Goal: Task Accomplishment & Management: Manage account settings

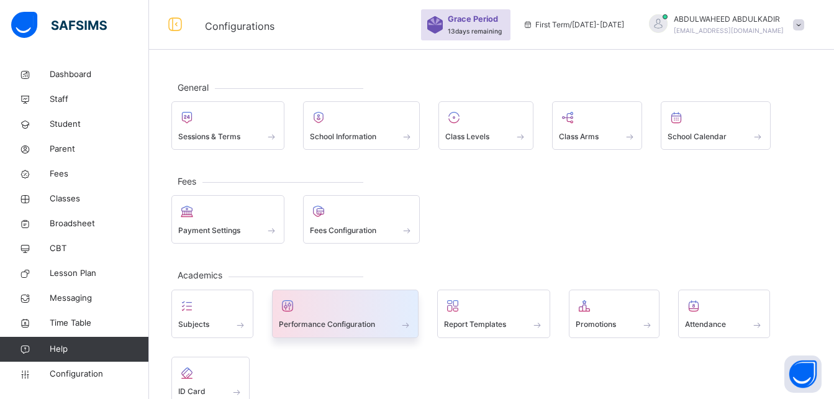
click at [345, 312] on div at bounding box center [346, 305] width 134 height 19
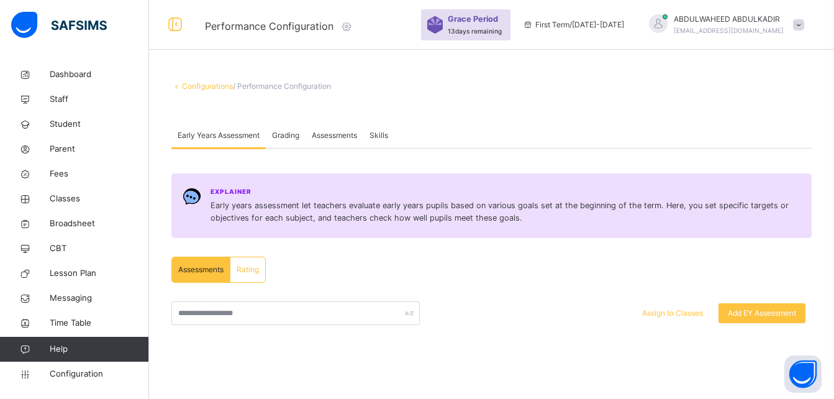
click at [287, 133] on span "Grading" at bounding box center [285, 135] width 27 height 11
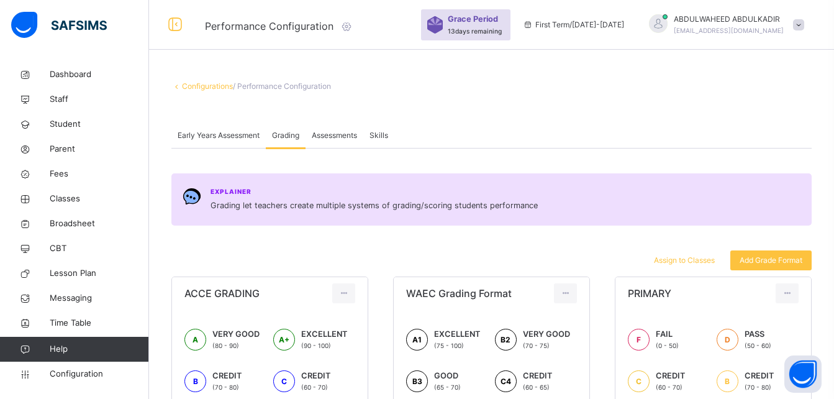
click at [343, 134] on span "Assessments" at bounding box center [334, 135] width 45 height 11
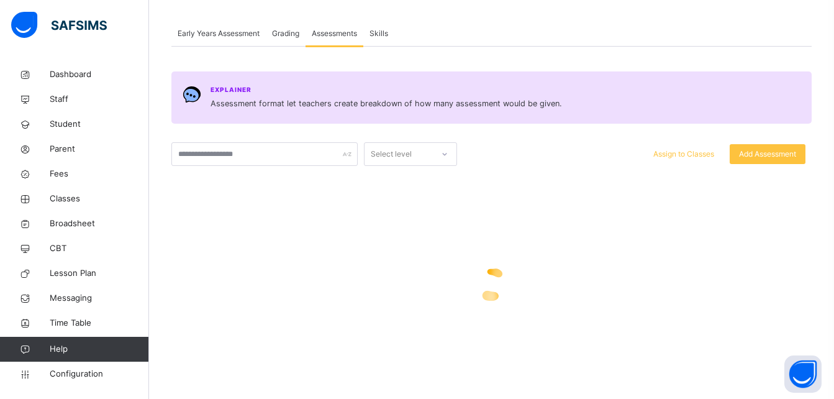
scroll to position [109, 0]
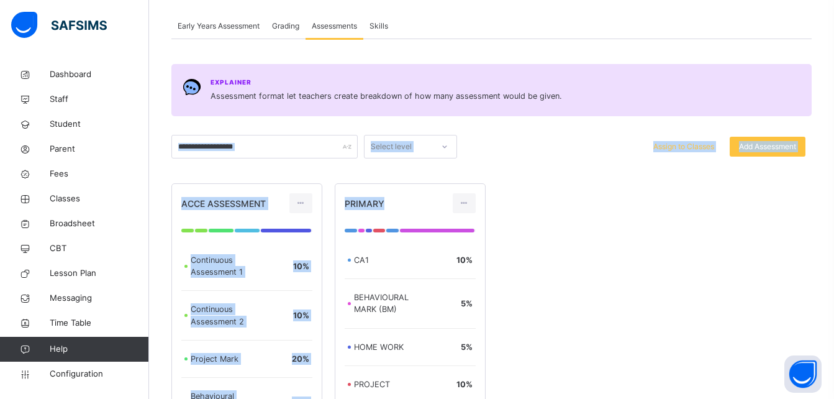
drag, startPoint x: 766, startPoint y: 71, endPoint x: 845, endPoint y: 170, distance: 126.8
click at [833, 170] on html "Performance Configuration Grace Period 13 days remaining First Term / [DATE]-[D…" at bounding box center [417, 235] width 834 height 689
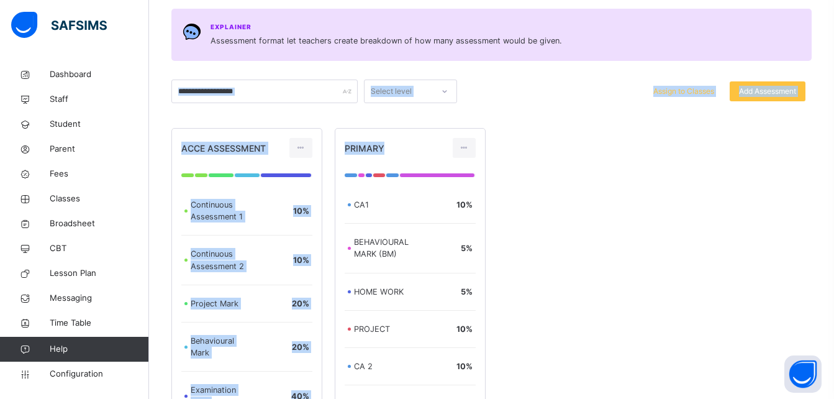
scroll to position [198, 0]
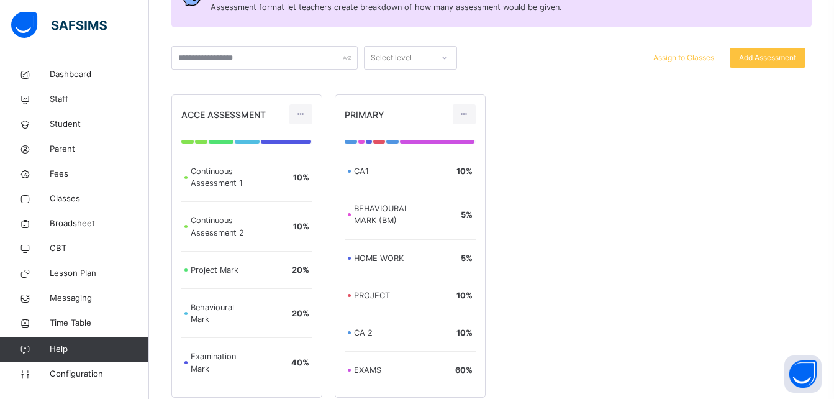
click at [614, 200] on div "ACCE ASSESSMENT Continuous Assessment 1 10 % Continuous Assessment 2 10 % Proje…" at bounding box center [491, 245] width 640 height 303
click at [408, 171] on div "CA1" at bounding box center [384, 171] width 60 height 12
click at [469, 112] on icon at bounding box center [464, 114] width 11 height 11
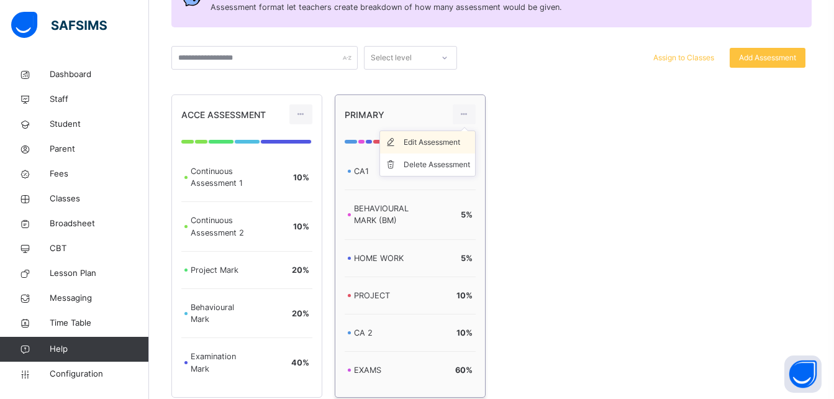
click at [432, 144] on div "Edit Assessment" at bounding box center [437, 142] width 66 height 12
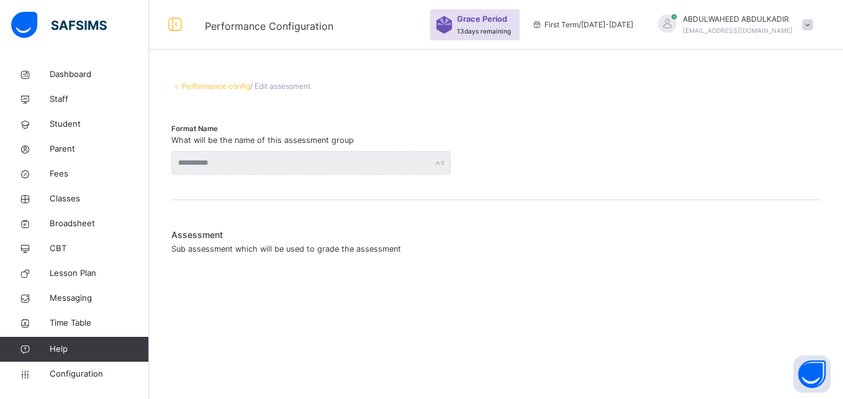
click at [219, 84] on link "Performance config" at bounding box center [216, 85] width 68 height 9
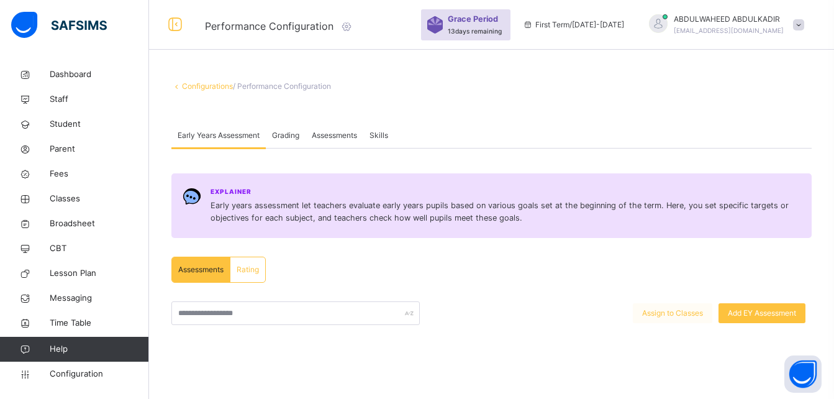
click at [679, 312] on span "Assign to Classes" at bounding box center [672, 312] width 61 height 11
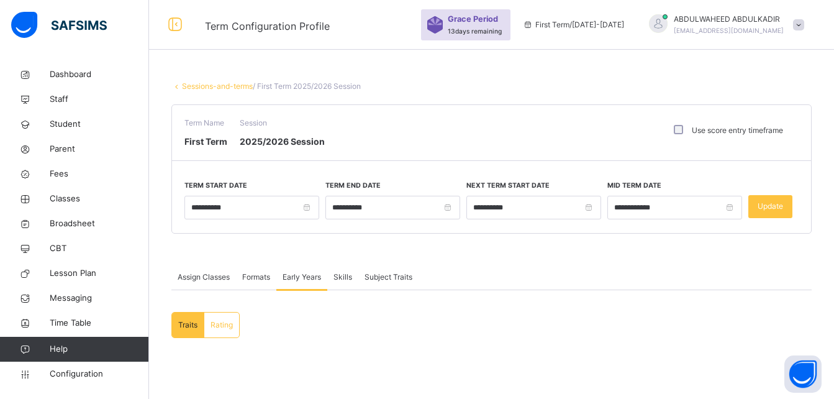
click at [206, 278] on span "Assign Classes" at bounding box center [204, 276] width 52 height 11
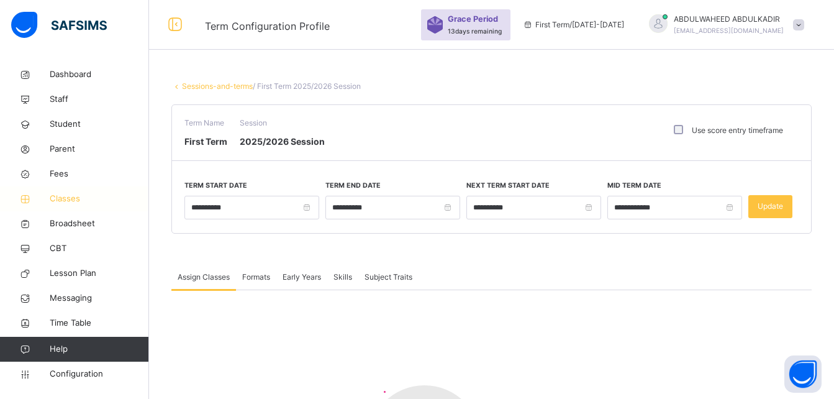
click at [65, 200] on span "Classes" at bounding box center [99, 199] width 99 height 12
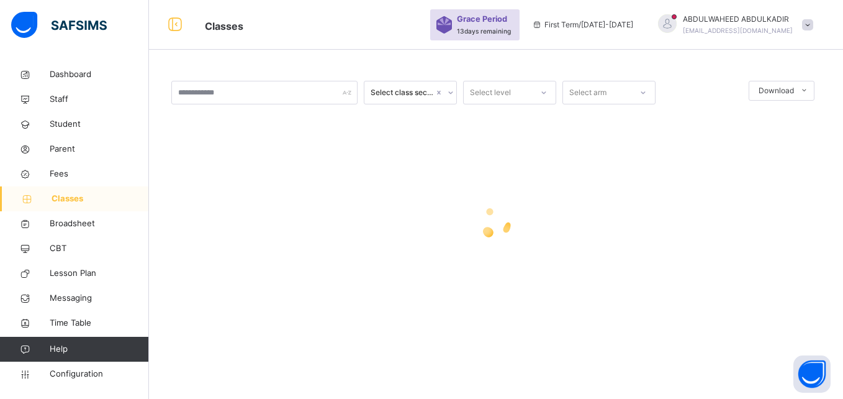
drag, startPoint x: 52, startPoint y: 201, endPoint x: 45, endPoint y: 202, distance: 6.9
drag, startPoint x: 45, startPoint y: 202, endPoint x: 392, endPoint y: 174, distance: 348.9
click at [392, 174] on div at bounding box center [496, 222] width 650 height 236
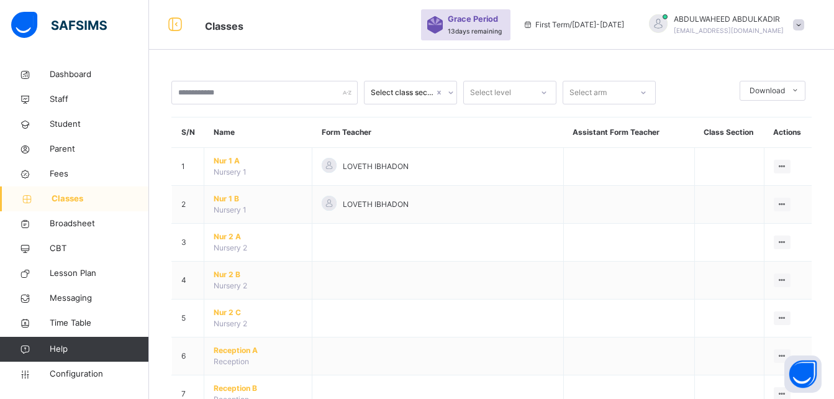
click at [0, 387] on div "Dashboard Staff Student Parent Fees Classes Broadsheet CBT Lesson Plan Messagin…" at bounding box center [74, 224] width 149 height 349
click at [74, 196] on span "Classes" at bounding box center [100, 199] width 97 height 12
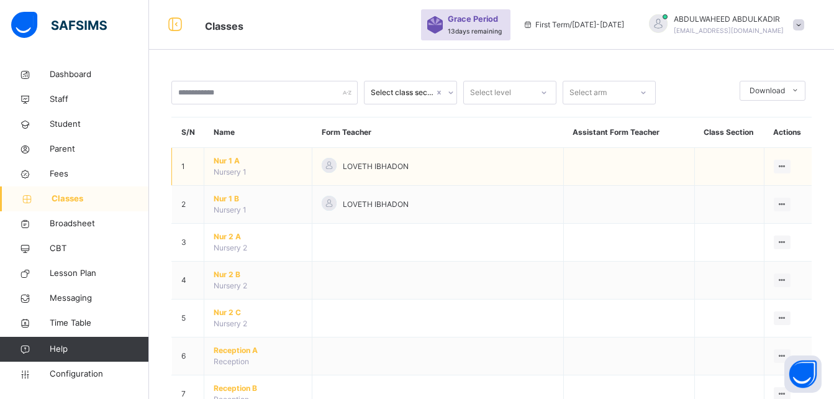
drag, startPoint x: 551, startPoint y: 129, endPoint x: 389, endPoint y: 149, distance: 162.7
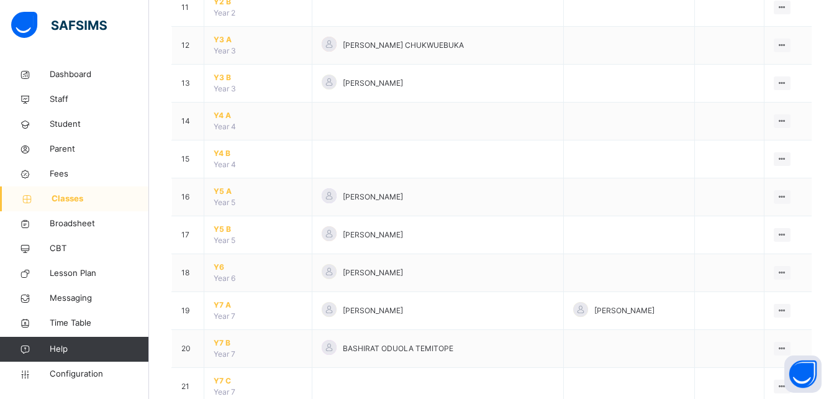
scroll to position [548, 0]
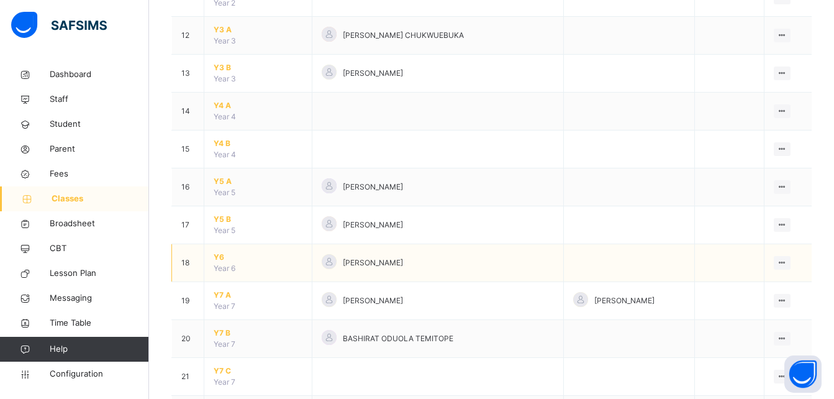
click at [220, 259] on span "Y6" at bounding box center [258, 257] width 89 height 11
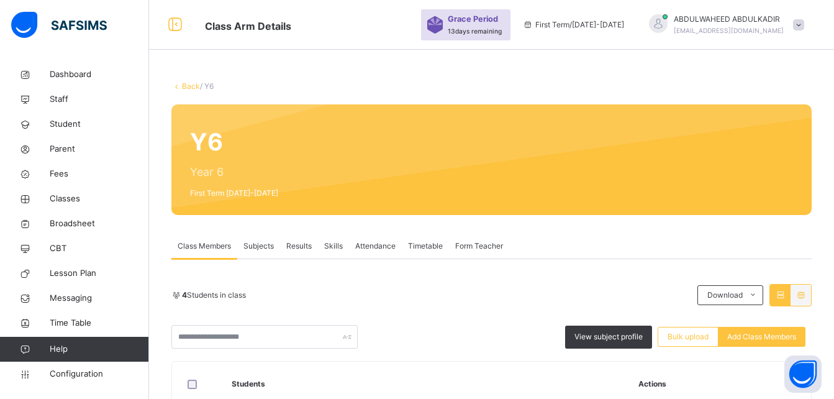
click at [259, 248] on span "Subjects" at bounding box center [258, 245] width 30 height 11
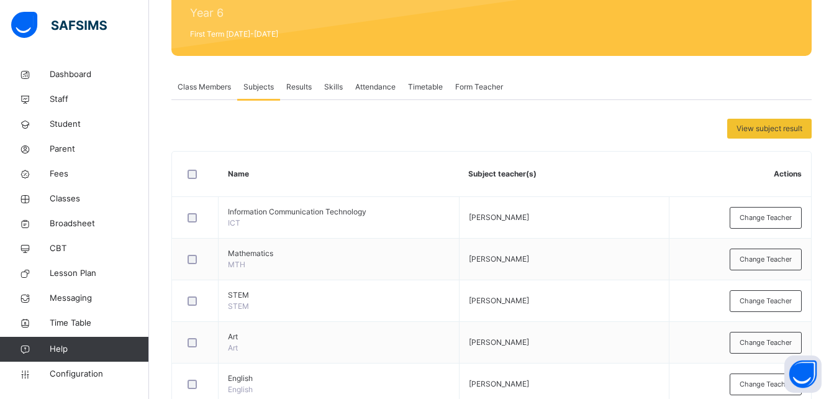
scroll to position [181, 0]
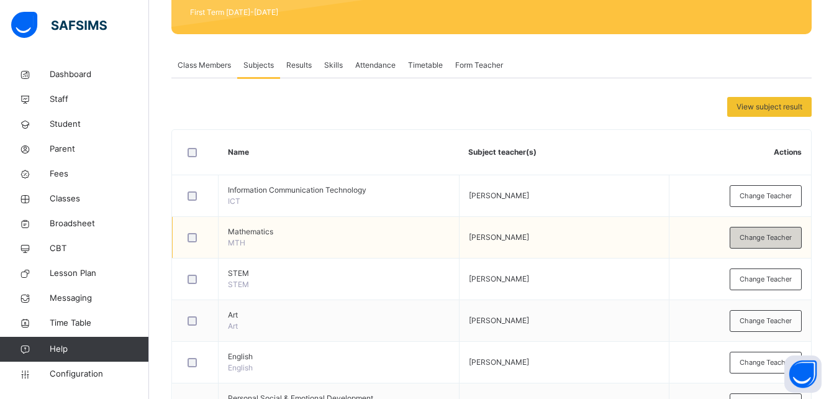
click at [769, 237] on span "Change Teacher" at bounding box center [766, 237] width 52 height 11
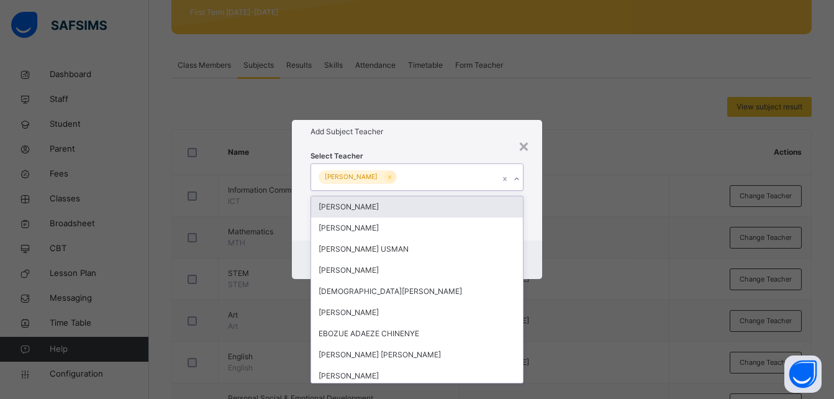
click at [517, 180] on icon at bounding box center [516, 179] width 7 height 12
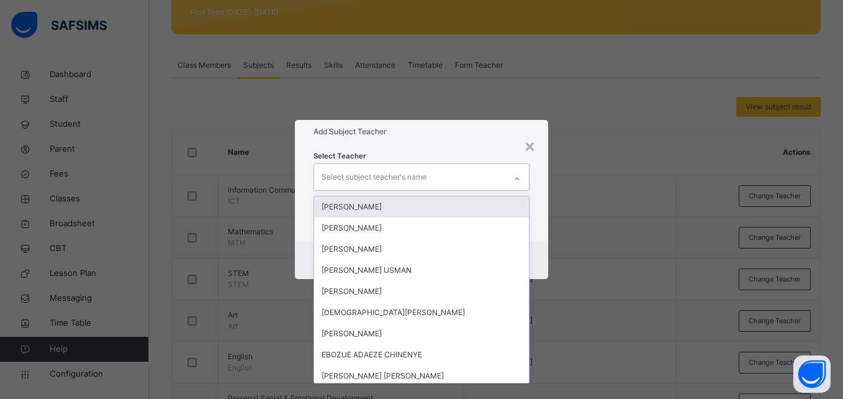
click at [422, 177] on div "Select subject teacher's name" at bounding box center [374, 177] width 105 height 24
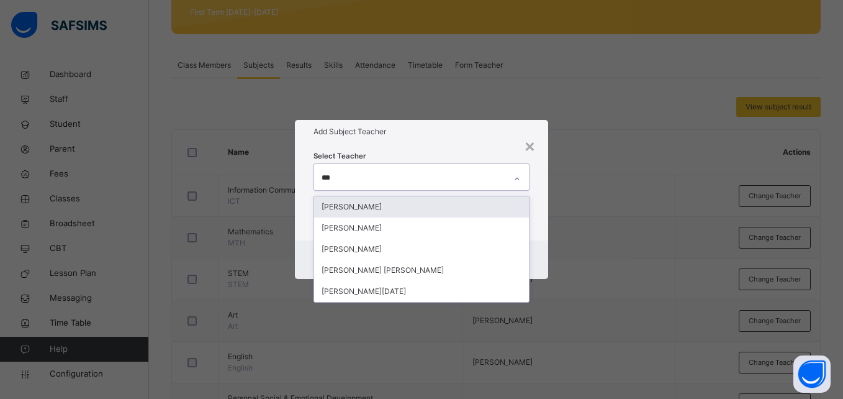
type input "****"
click at [427, 207] on div "[PERSON_NAME]" at bounding box center [421, 206] width 214 height 21
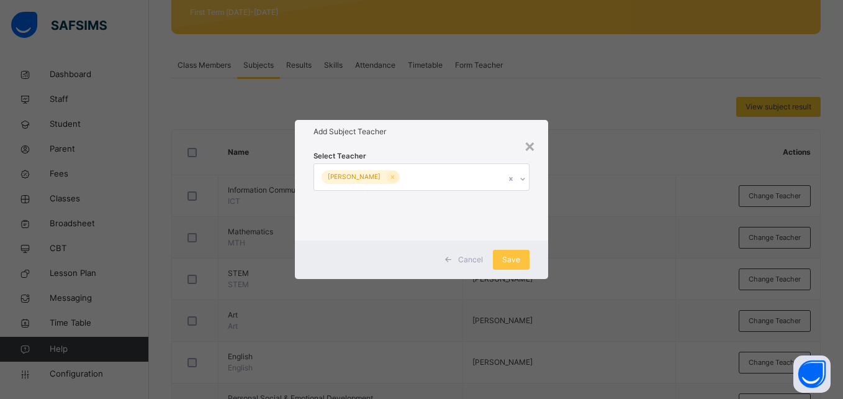
click at [580, 194] on div "× Add Subject Teacher Select Teacher [PERSON_NAME] Save" at bounding box center [421, 199] width 843 height 399
click at [518, 260] on span "Save" at bounding box center [511, 259] width 18 height 11
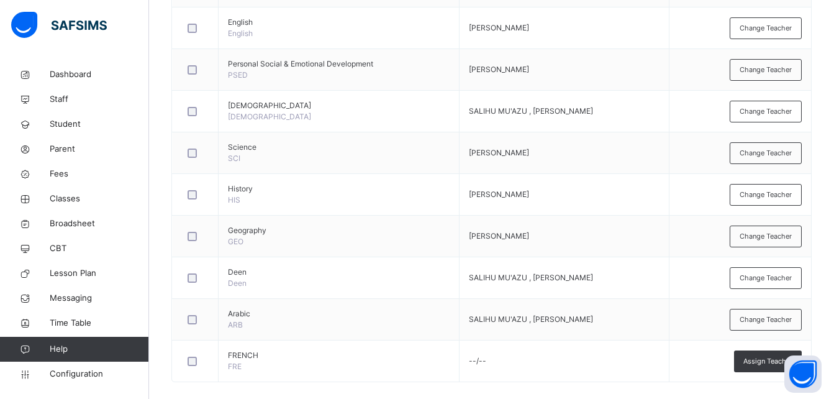
scroll to position [529, 0]
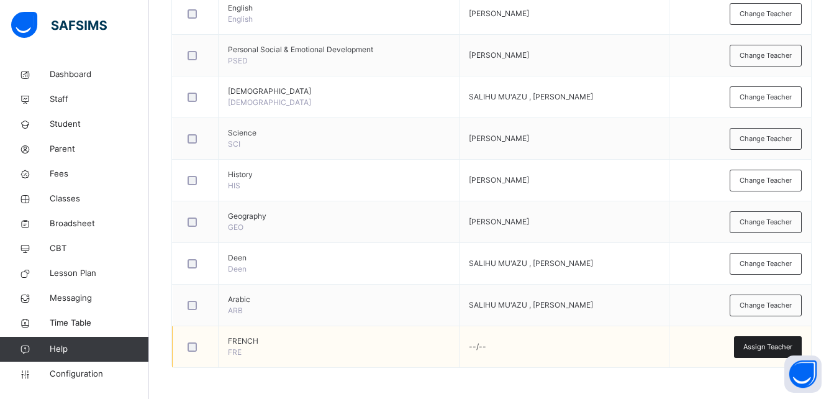
click at [768, 343] on span "Assign Teacher" at bounding box center [767, 347] width 49 height 11
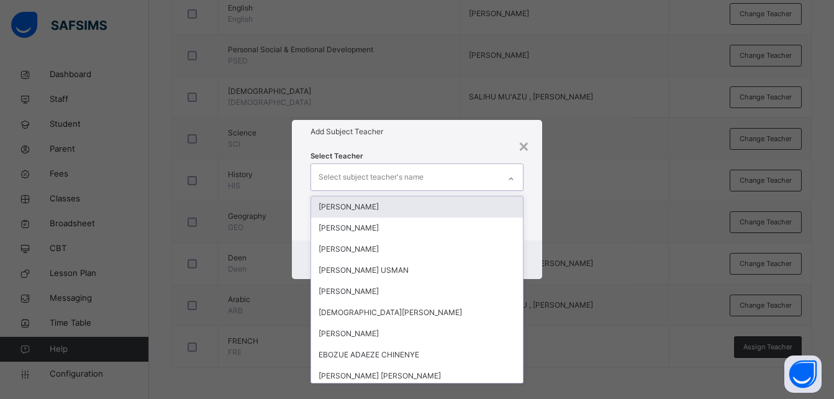
click at [386, 176] on div "Select subject teacher's name" at bounding box center [371, 177] width 105 height 24
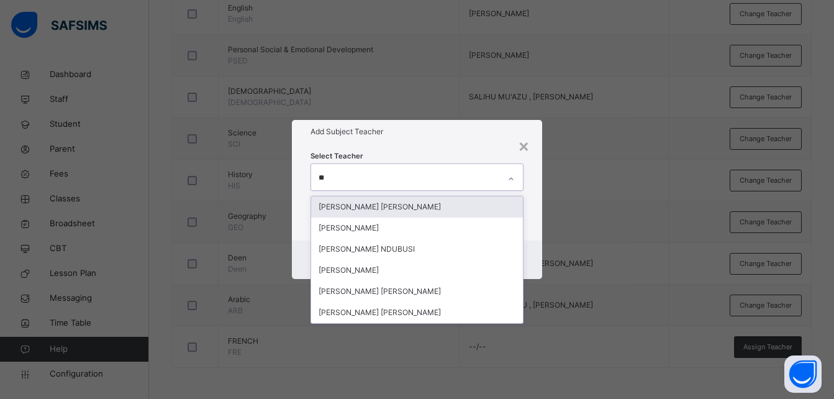
type input "***"
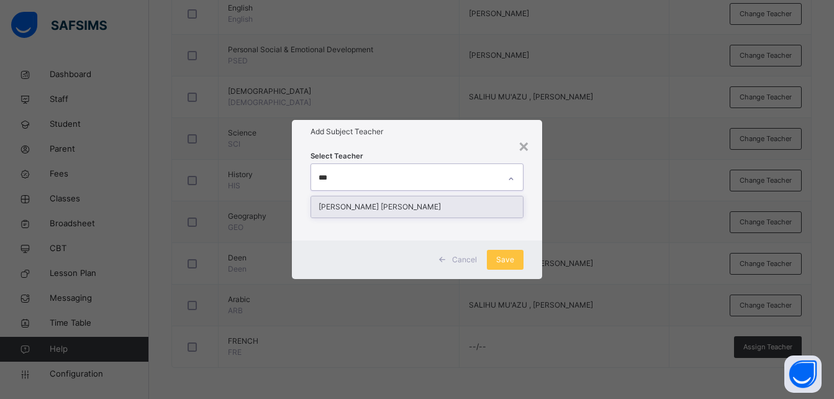
click at [447, 208] on div "[PERSON_NAME] [PERSON_NAME]" at bounding box center [417, 206] width 212 height 21
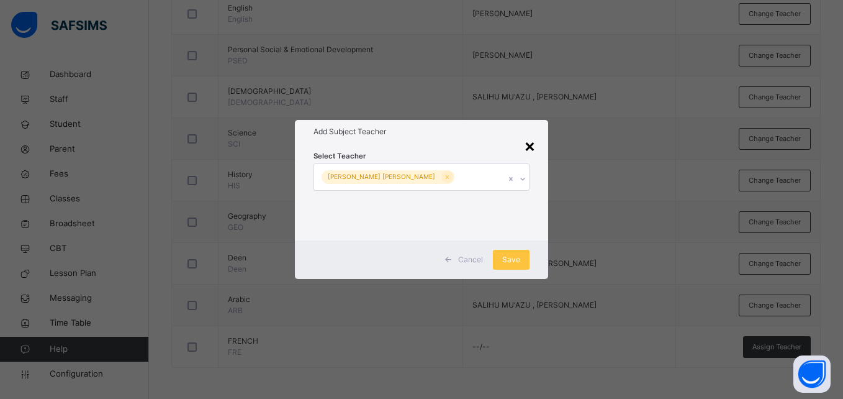
click at [530, 144] on div "×" at bounding box center [530, 145] width 12 height 26
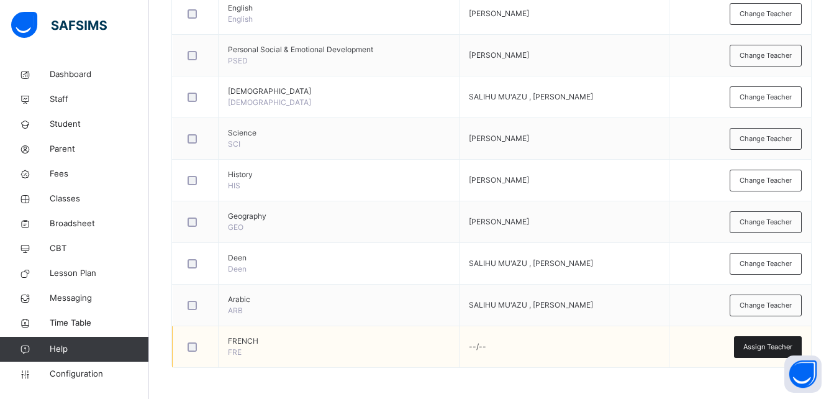
click at [776, 347] on span "Assign Teacher" at bounding box center [767, 347] width 49 height 11
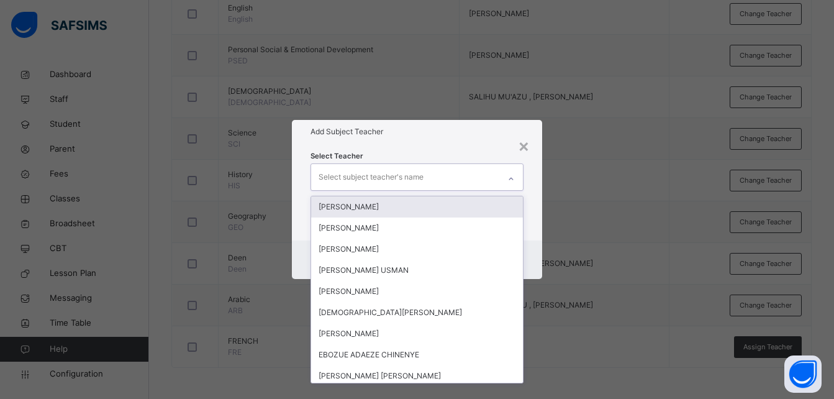
click at [397, 177] on div "Select subject teacher's name" at bounding box center [371, 177] width 105 height 24
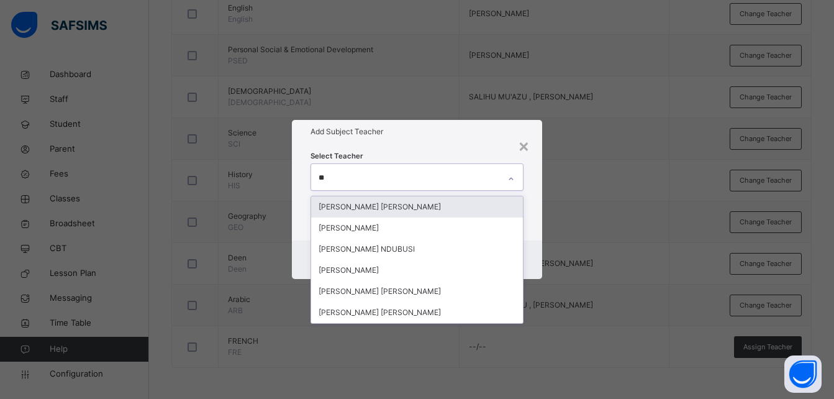
type input "***"
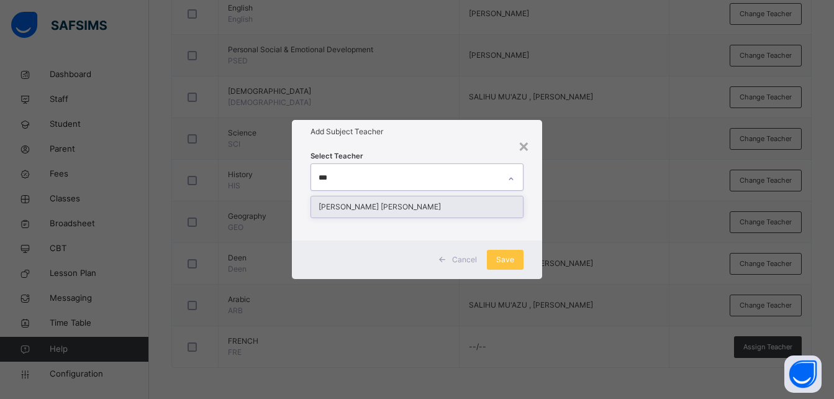
click at [393, 209] on div "[PERSON_NAME] [PERSON_NAME]" at bounding box center [417, 206] width 212 height 21
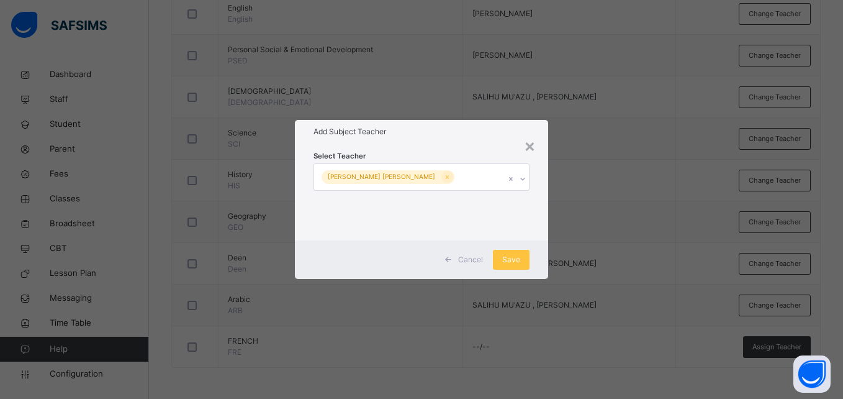
click at [538, 257] on div "Cancel Save" at bounding box center [421, 259] width 253 height 39
click at [507, 262] on span "Save" at bounding box center [511, 259] width 18 height 11
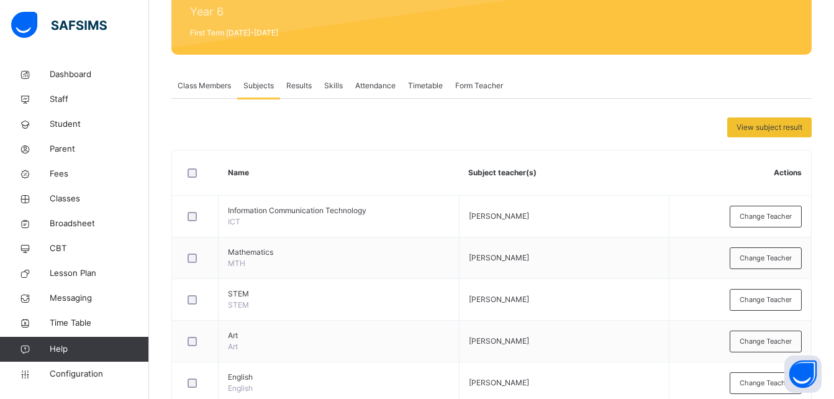
scroll to position [151, 0]
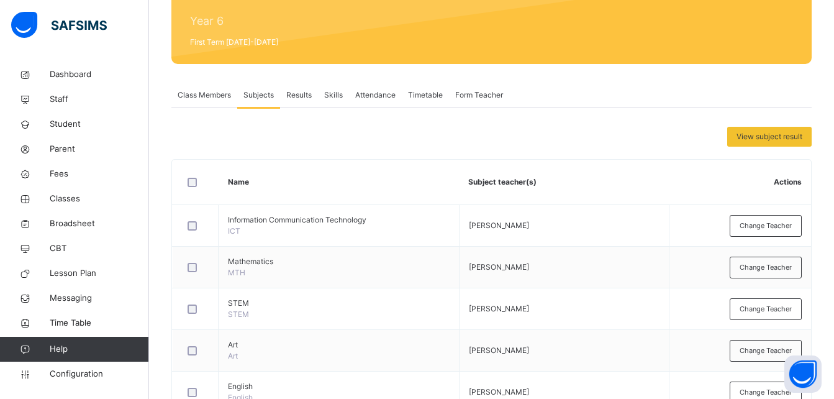
click at [294, 95] on span "Results" at bounding box center [298, 94] width 25 height 11
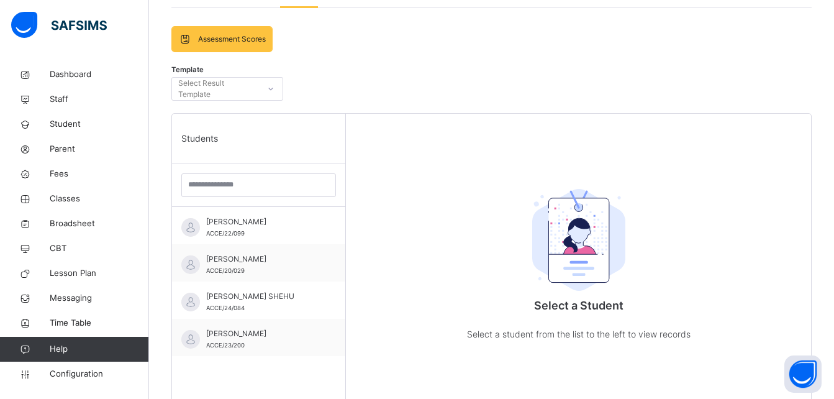
scroll to position [250, 0]
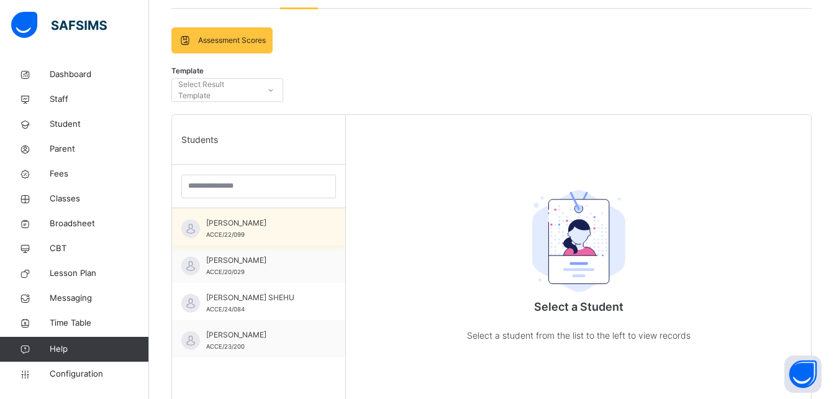
click at [234, 229] on span "[PERSON_NAME]" at bounding box center [261, 222] width 111 height 11
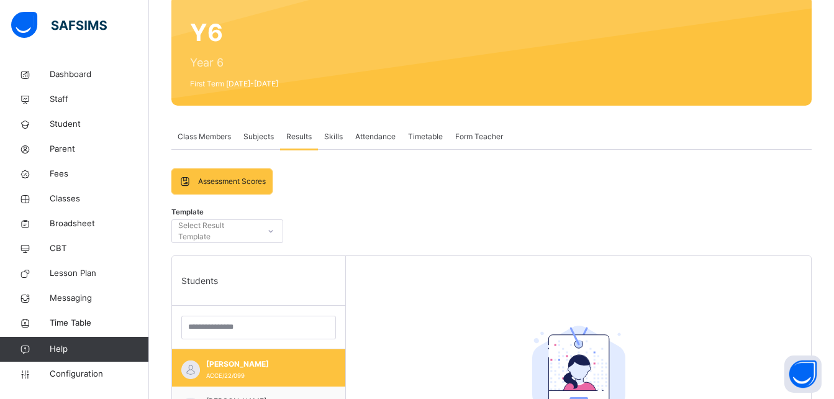
scroll to position [108, 0]
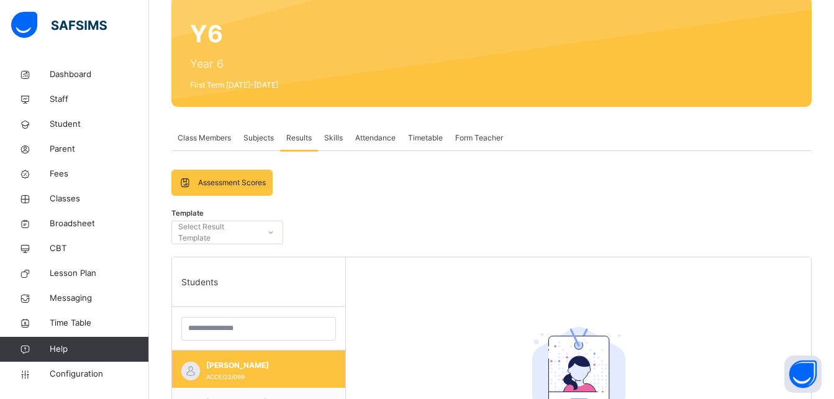
click at [474, 137] on span "Form Teacher" at bounding box center [479, 137] width 48 height 11
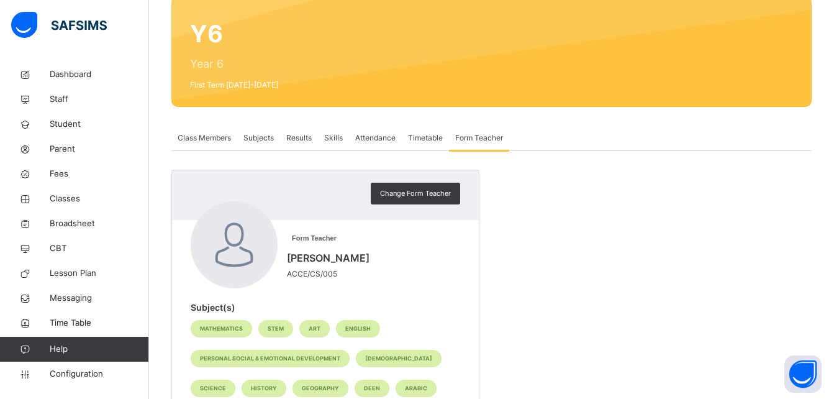
scroll to position [144, 0]
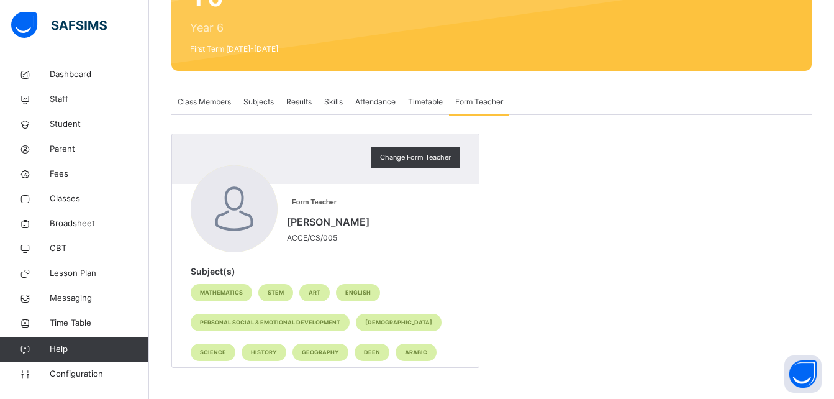
click at [256, 99] on span "Subjects" at bounding box center [258, 101] width 30 height 11
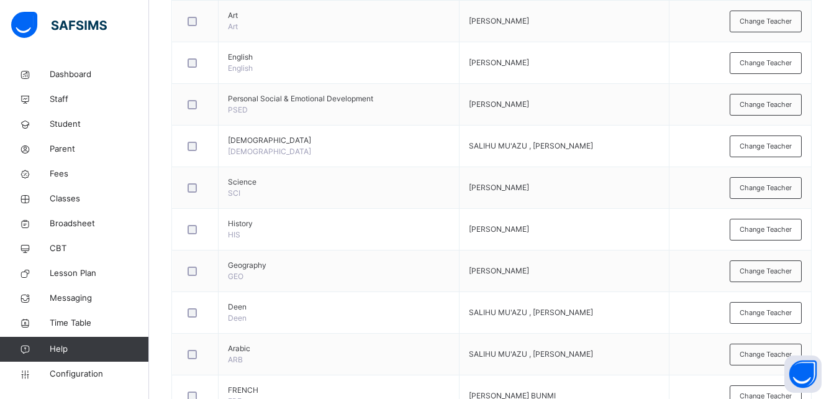
scroll to position [529, 0]
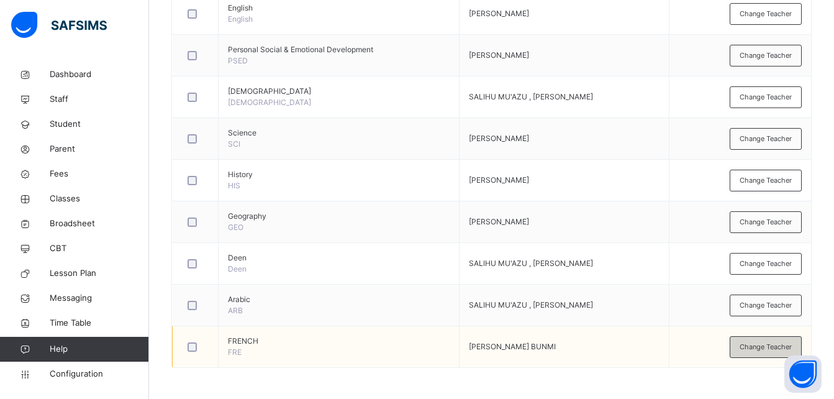
click at [762, 352] on div "Change Teacher" at bounding box center [766, 347] width 72 height 22
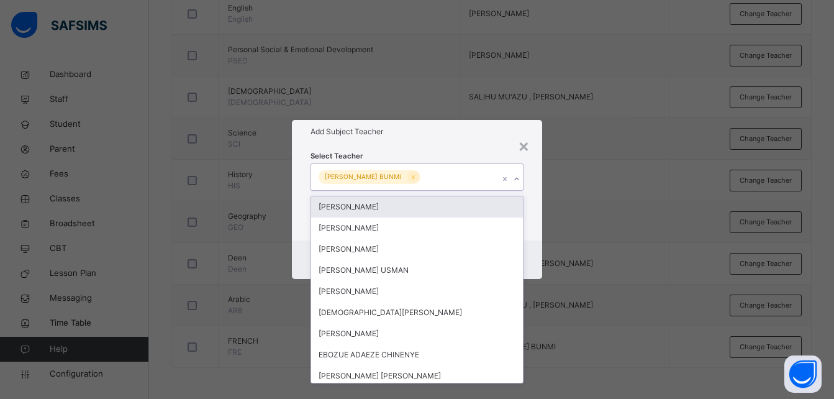
click at [465, 179] on div "[PERSON_NAME] BUNMI" at bounding box center [405, 177] width 188 height 26
click at [438, 207] on div "[PERSON_NAME]" at bounding box center [417, 206] width 212 height 21
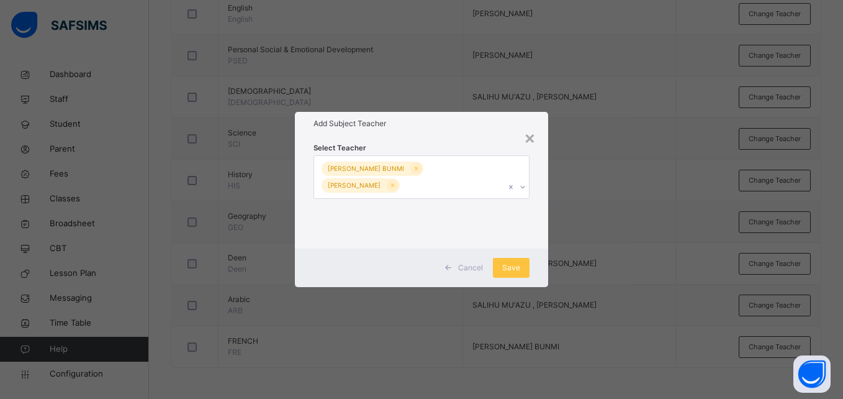
click at [534, 253] on div "Cancel Save" at bounding box center [421, 267] width 253 height 39
click at [515, 269] on span "Save" at bounding box center [511, 267] width 18 height 11
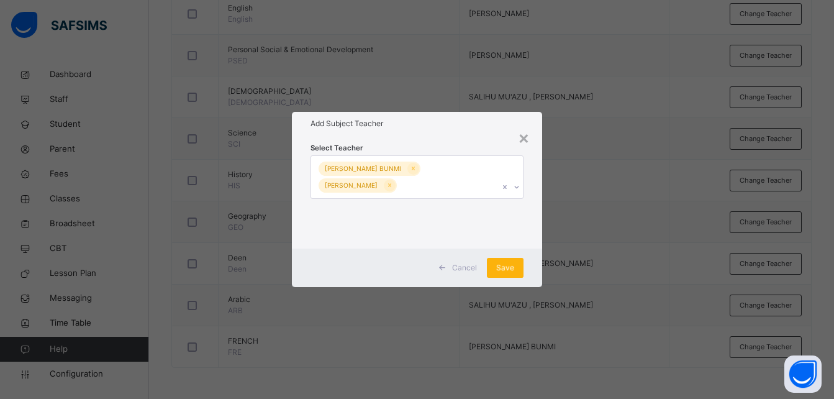
click at [507, 268] on div "Save" at bounding box center [505, 268] width 37 height 20
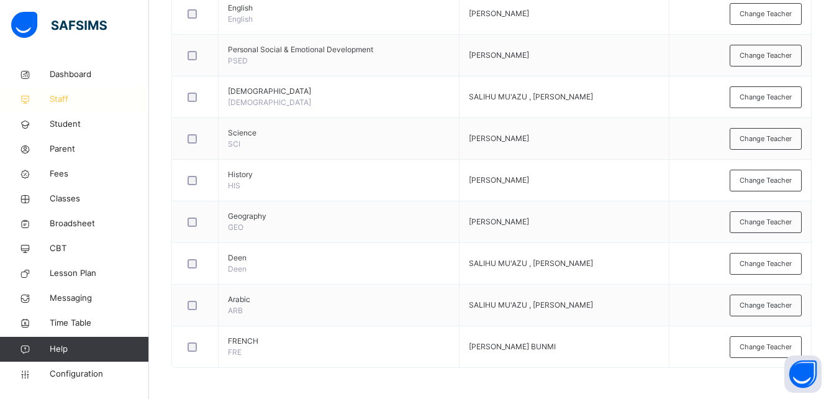
click at [58, 95] on span "Staff" at bounding box center [99, 99] width 99 height 12
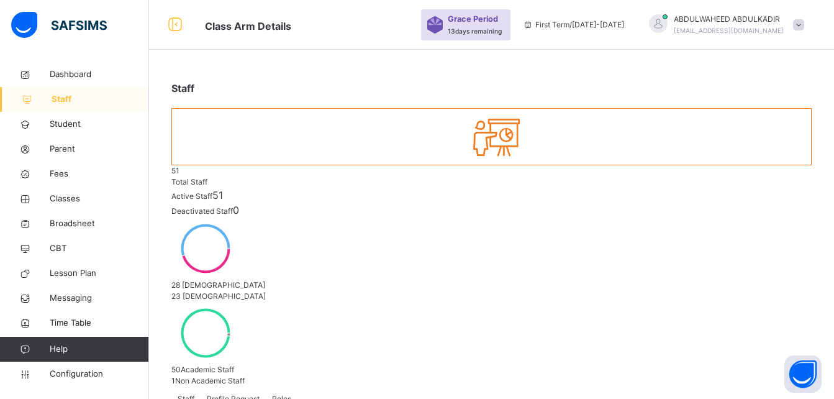
select select "**"
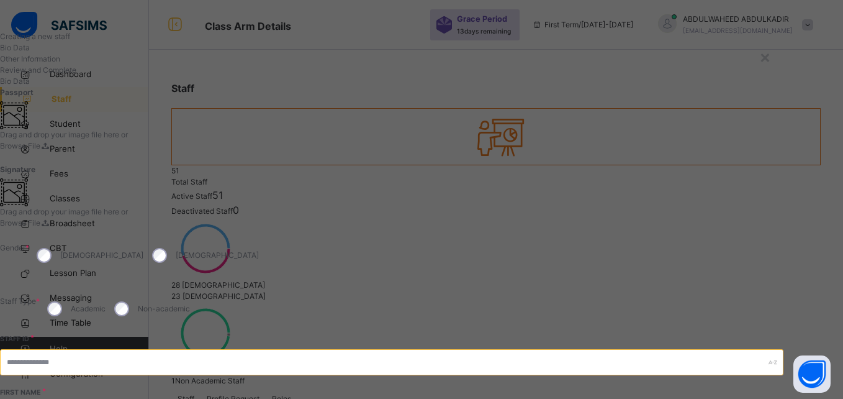
click at [528, 349] on input "text" at bounding box center [392, 362] width 784 height 26
click at [524, 349] on input "text" at bounding box center [392, 362] width 784 height 26
type input "**********"
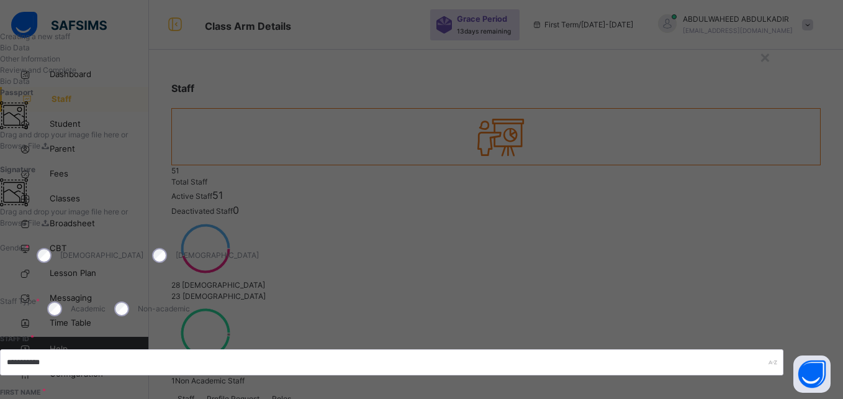
type input "**********"
type input "******"
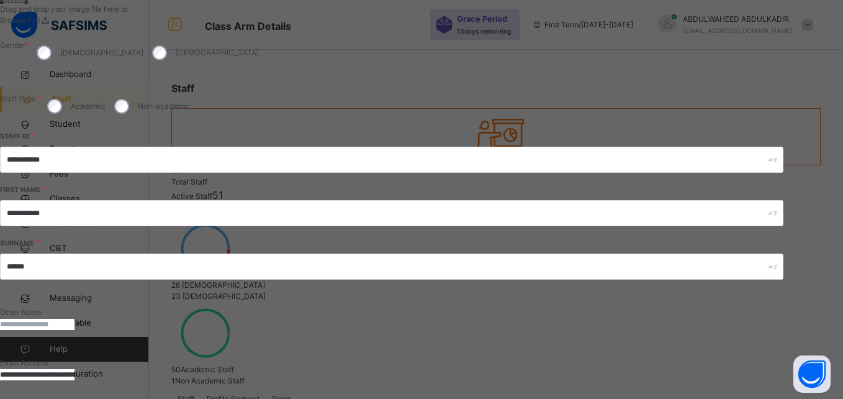
scroll to position [204, 0]
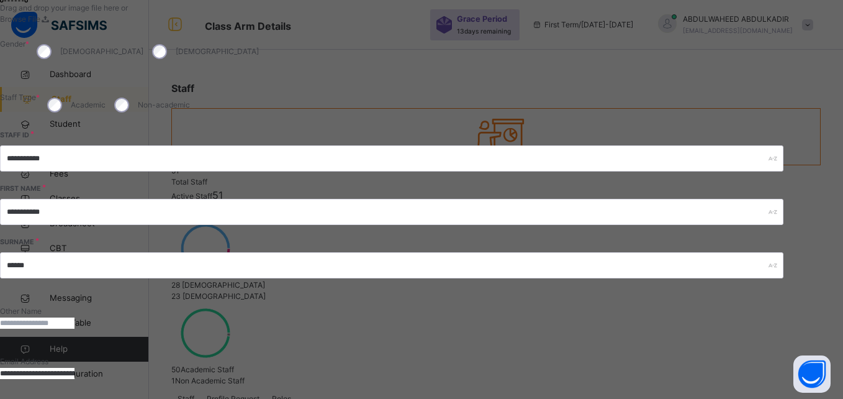
type input "**********"
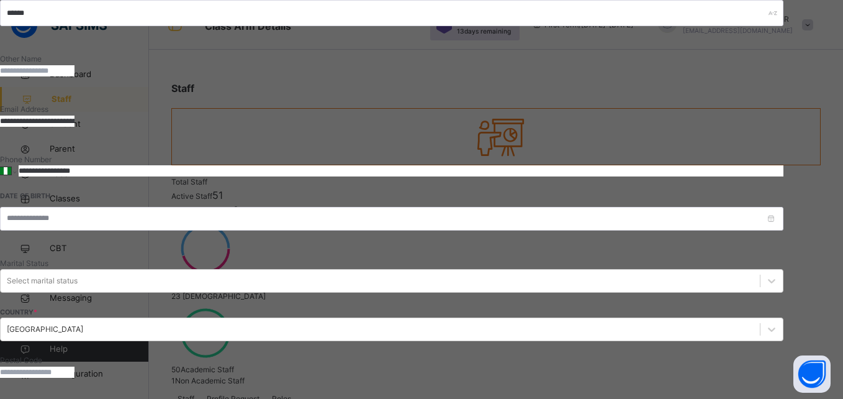
scroll to position [485, 0]
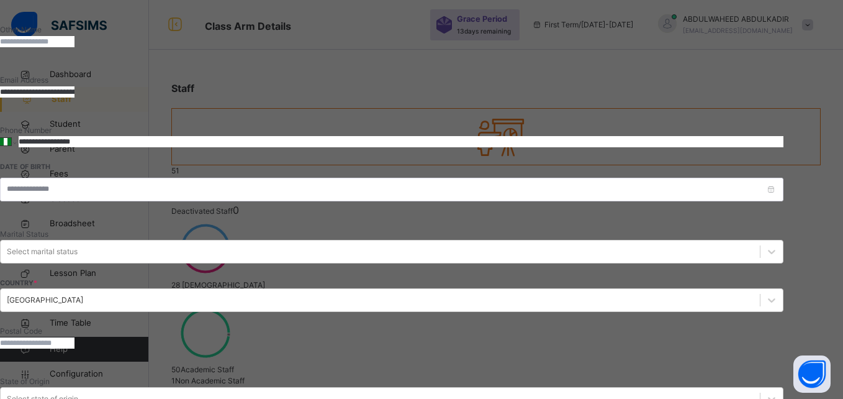
type input "**********"
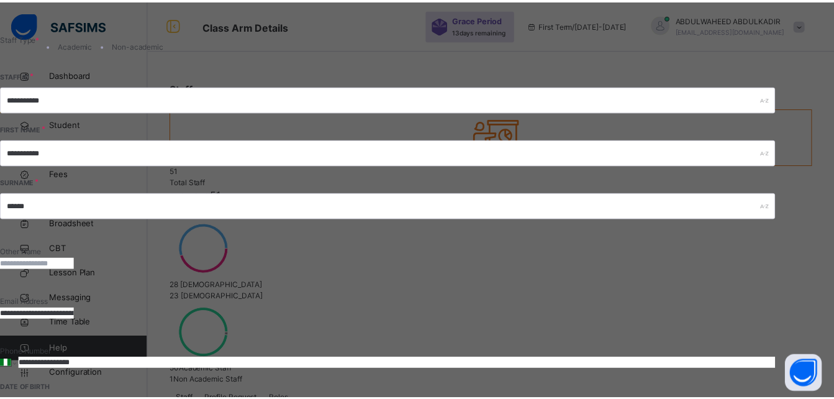
scroll to position [482, 0]
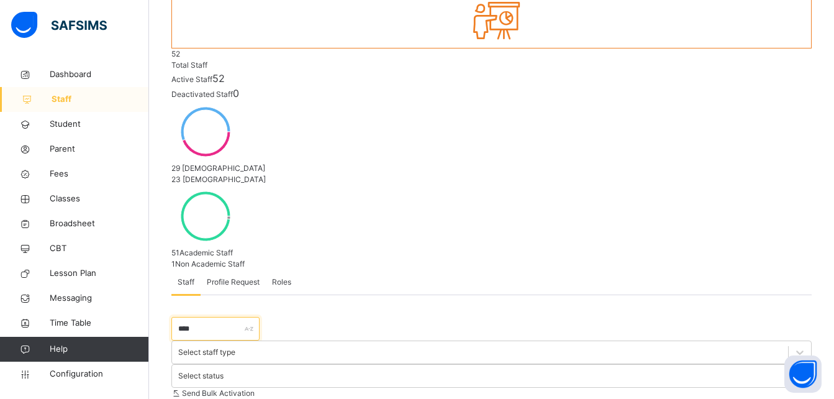
scroll to position [125, 0]
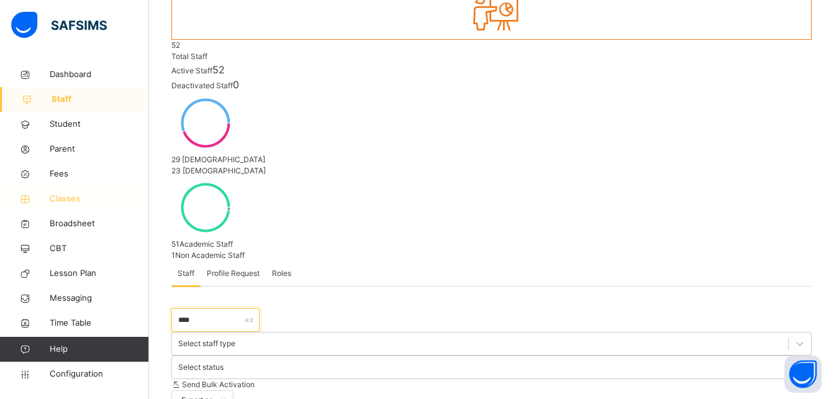
type input "****"
click at [75, 196] on span "Classes" at bounding box center [99, 199] width 99 height 12
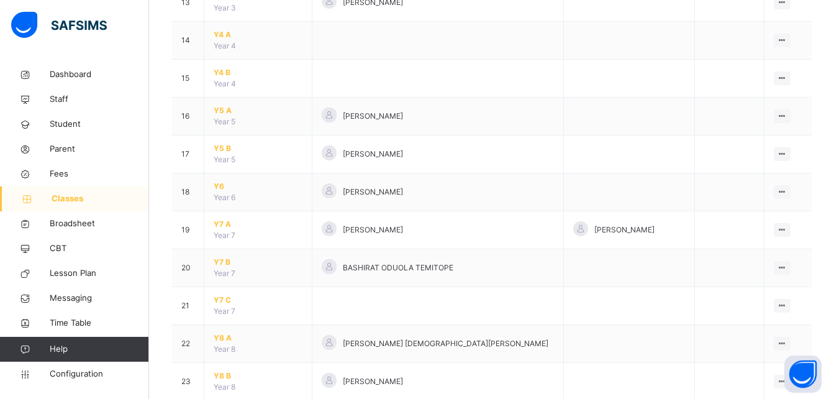
scroll to position [611, 0]
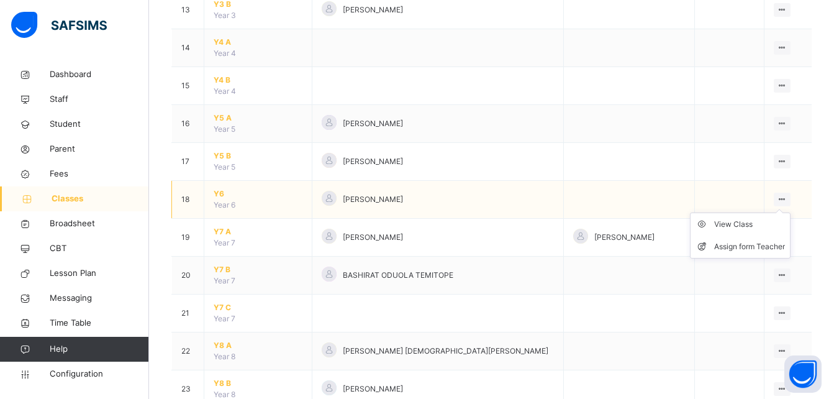
click at [785, 199] on icon at bounding box center [782, 198] width 11 height 9
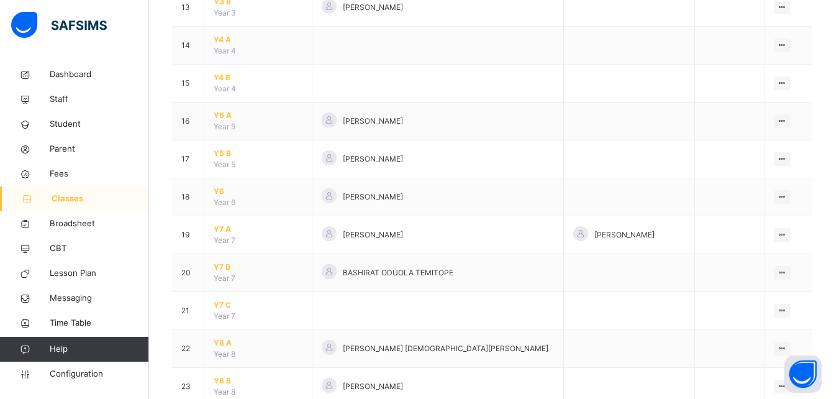
scroll to position [632, 0]
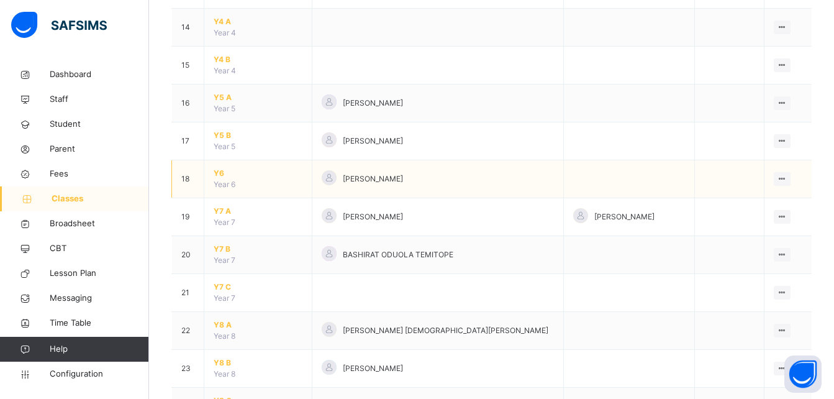
click at [219, 172] on span "Y6" at bounding box center [258, 173] width 89 height 11
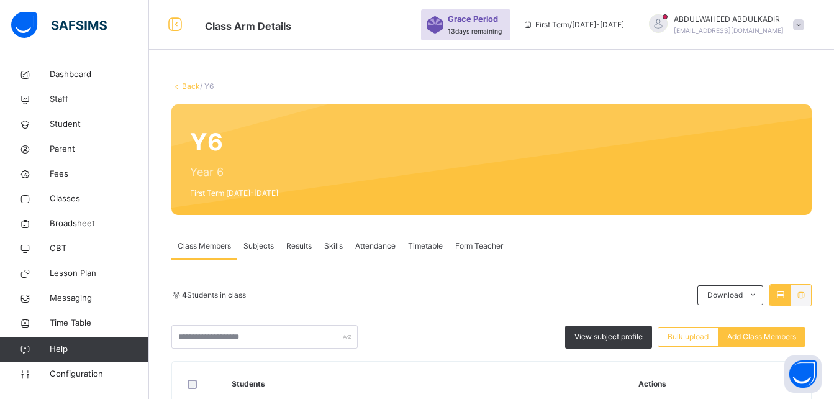
click at [480, 244] on span "Form Teacher" at bounding box center [479, 245] width 48 height 11
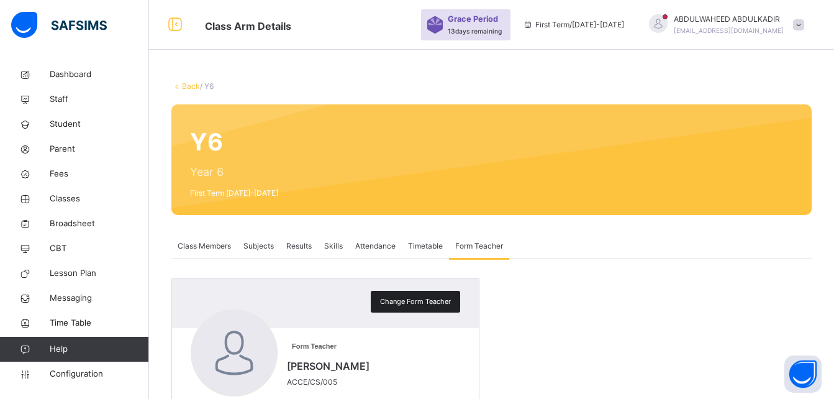
click at [412, 303] on span "Change Form Teacher" at bounding box center [415, 301] width 71 height 11
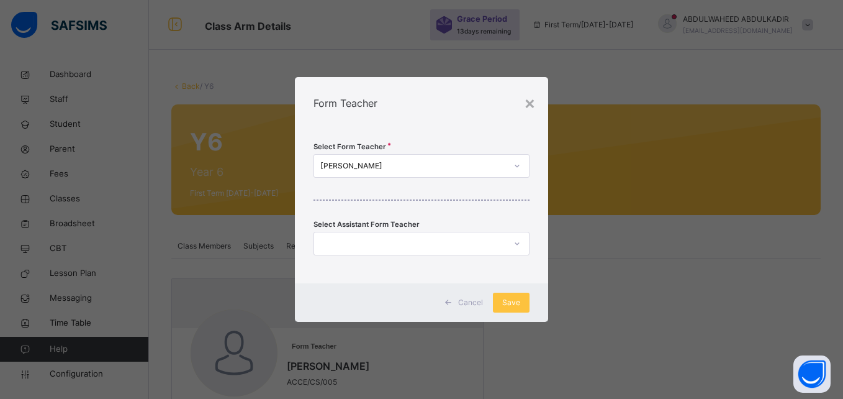
click at [425, 163] on div "[PERSON_NAME]" at bounding box center [413, 165] width 186 height 11
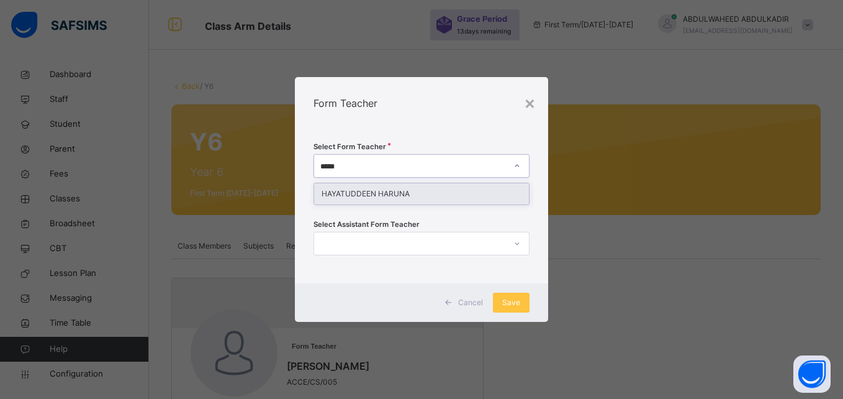
type input "******"
click at [421, 196] on div "HAYATUDDEEN HARUNA" at bounding box center [421, 193] width 214 height 21
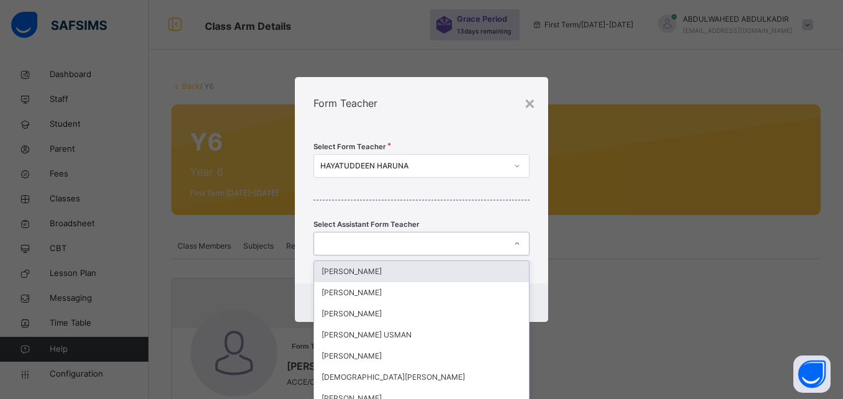
click at [417, 238] on div at bounding box center [409, 243] width 191 height 19
click at [462, 117] on div "Form Teacher" at bounding box center [421, 103] width 253 height 52
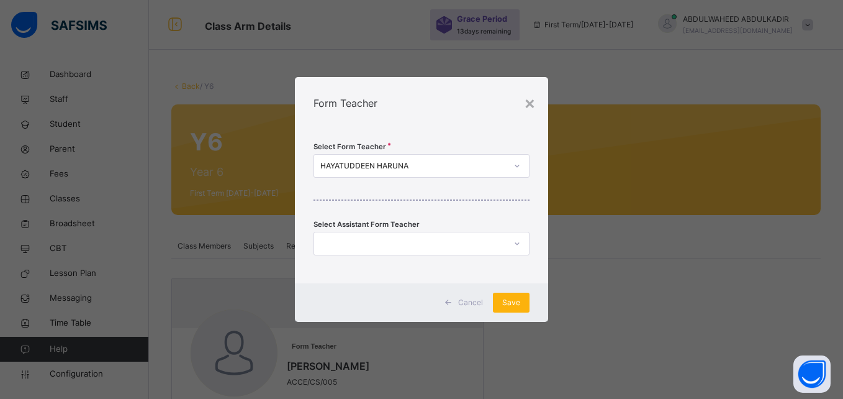
click at [515, 302] on span "Save" at bounding box center [511, 302] width 18 height 11
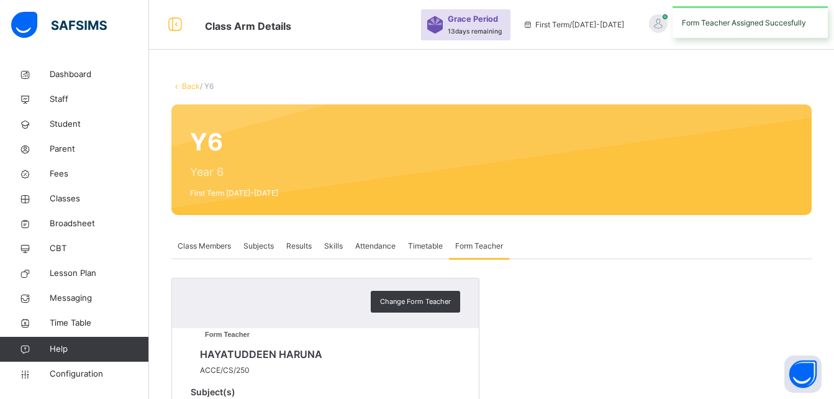
click at [258, 247] on span "Subjects" at bounding box center [258, 245] width 30 height 11
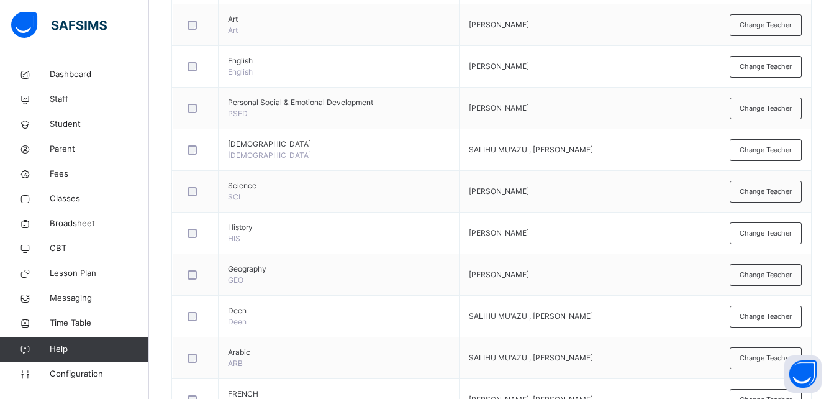
scroll to position [502, 0]
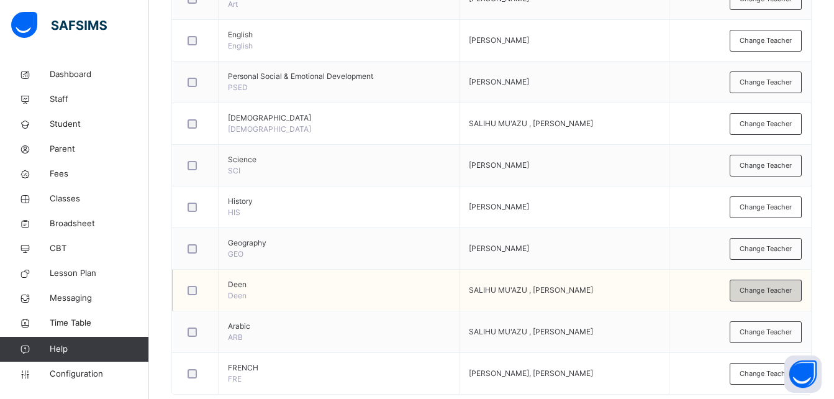
click at [763, 289] on span "Change Teacher" at bounding box center [766, 290] width 52 height 11
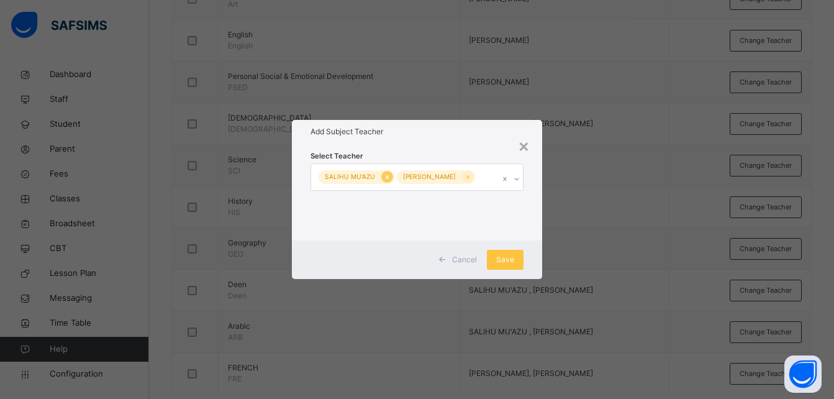
click at [386, 173] on icon at bounding box center [387, 177] width 7 height 9
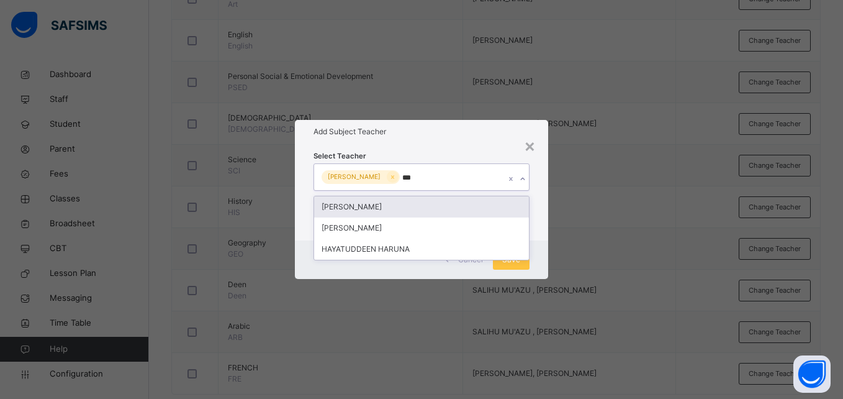
type input "****"
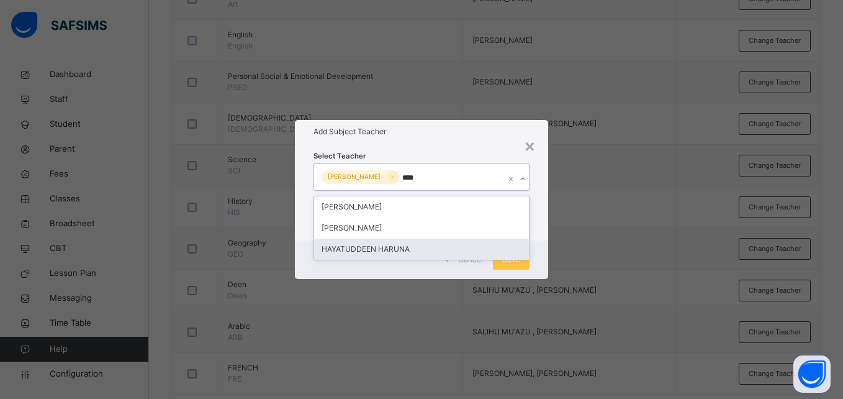
click at [414, 247] on div "HAYATUDDEEN HARUNA" at bounding box center [421, 248] width 214 height 21
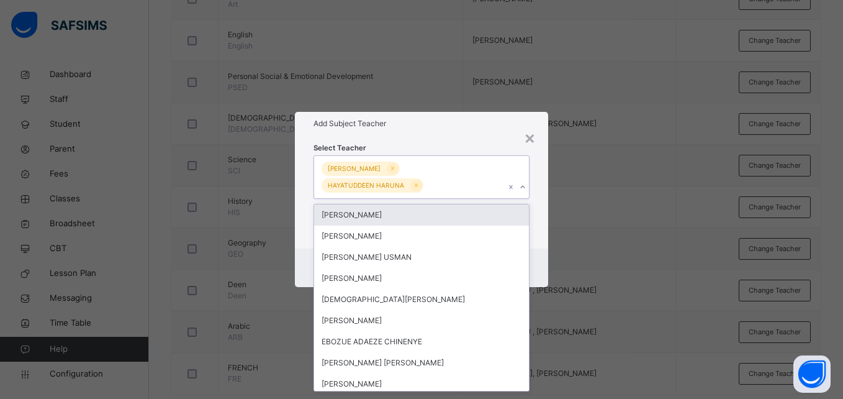
click at [538, 270] on div "Cancel Save" at bounding box center [421, 267] width 253 height 39
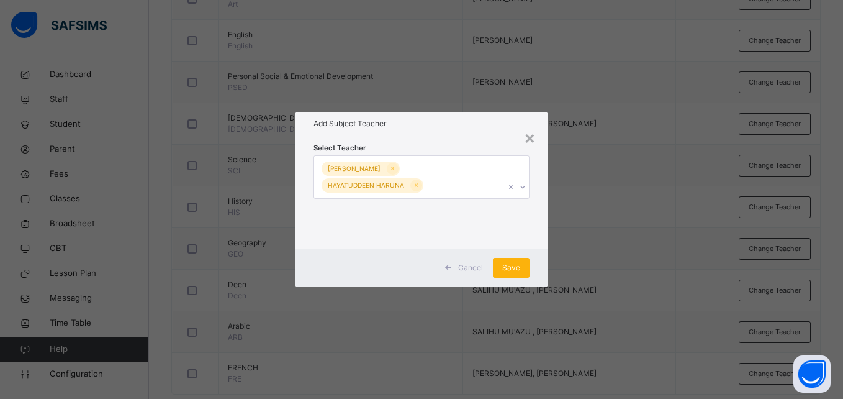
click at [506, 268] on span "Save" at bounding box center [511, 267] width 18 height 11
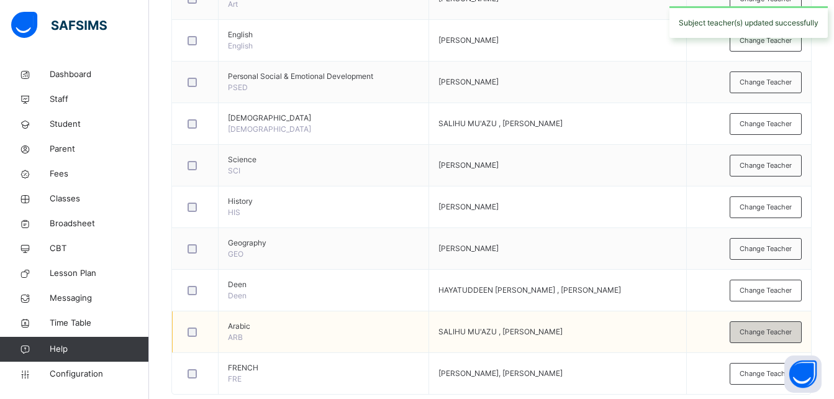
click at [792, 327] on span "Change Teacher" at bounding box center [766, 332] width 52 height 11
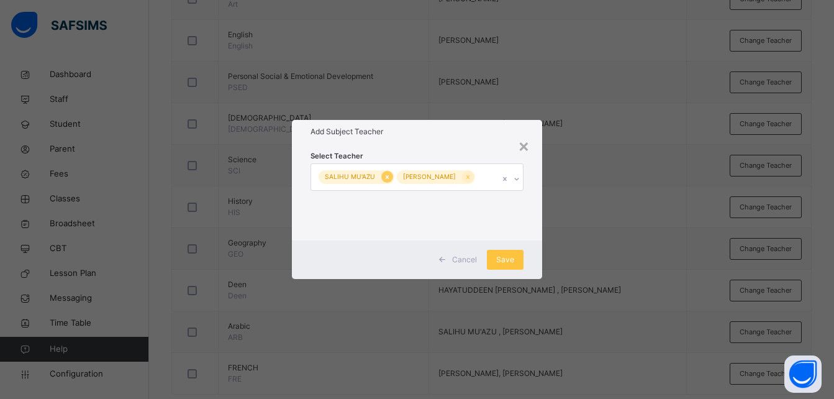
click at [386, 173] on icon at bounding box center [387, 177] width 7 height 9
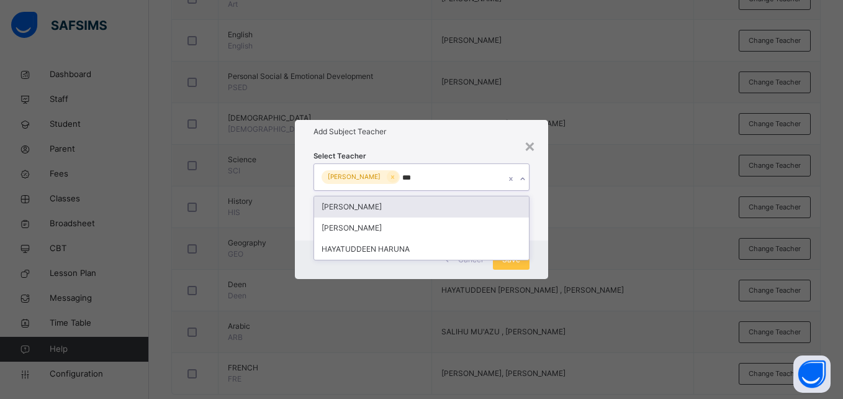
type input "****"
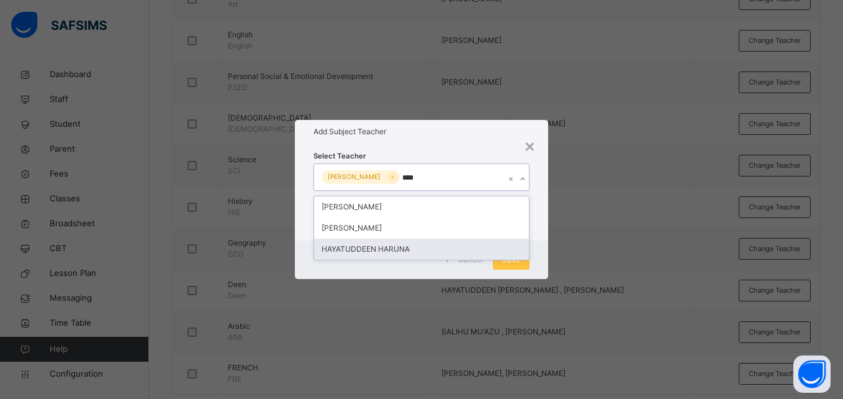
click at [401, 249] on div "HAYATUDDEEN HARUNA" at bounding box center [421, 248] width 214 height 21
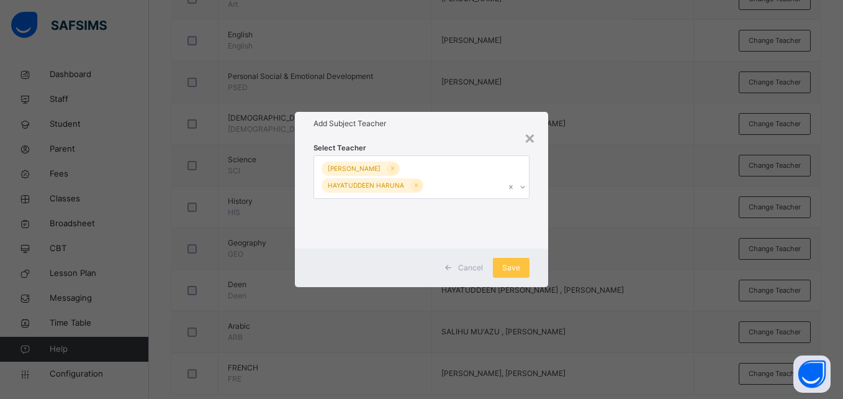
click at [541, 273] on div "Cancel Save" at bounding box center [421, 267] width 253 height 39
click at [507, 269] on span "Save" at bounding box center [511, 267] width 18 height 11
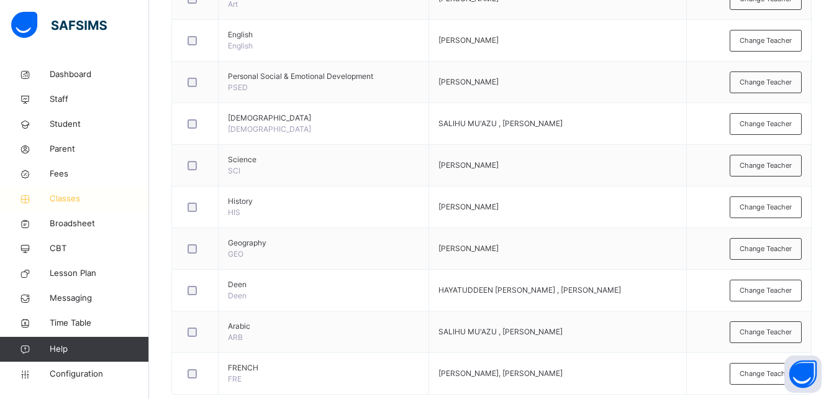
click at [65, 198] on span "Classes" at bounding box center [99, 199] width 99 height 12
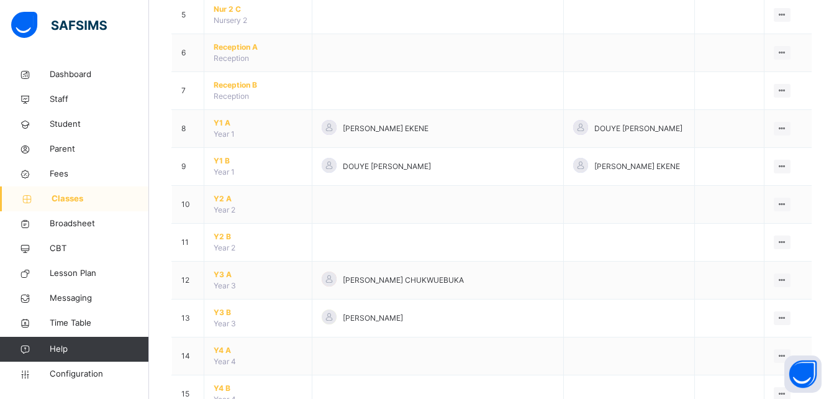
scroll to position [343, 0]
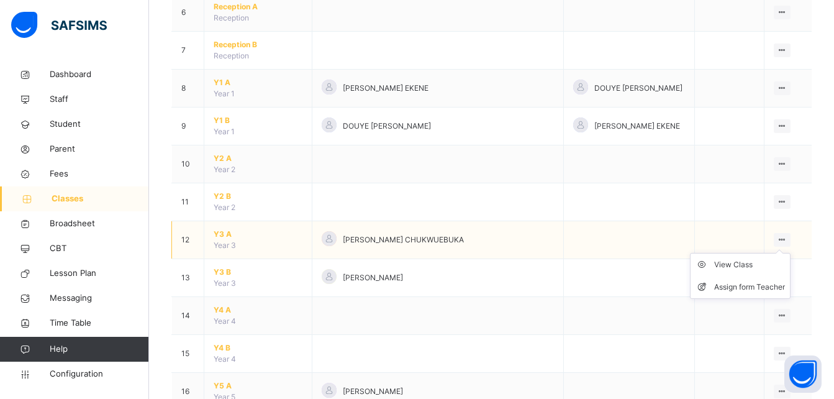
click at [788, 253] on ul "View Class Assign form Teacher" at bounding box center [740, 276] width 101 height 46
click at [225, 233] on span "Y3 A" at bounding box center [258, 234] width 89 height 11
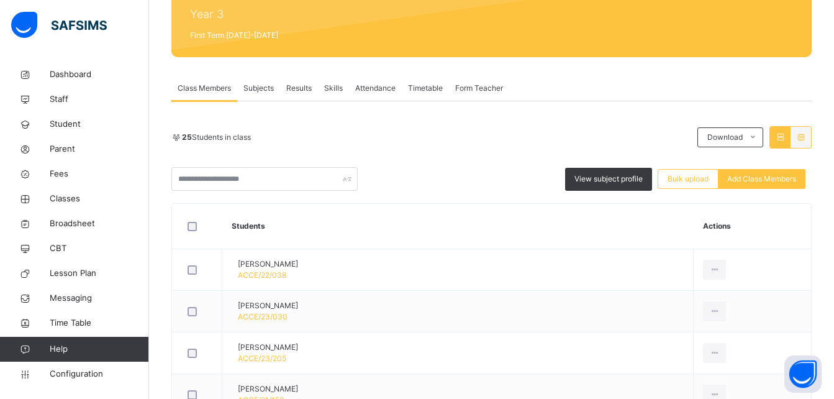
scroll to position [119, 0]
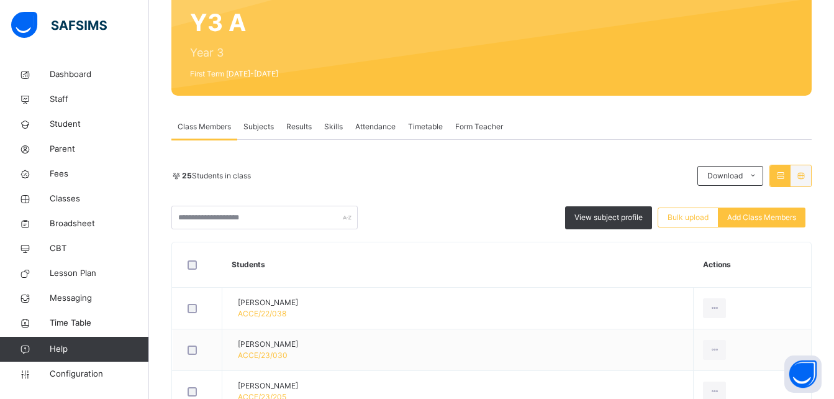
click at [266, 123] on span "Subjects" at bounding box center [258, 126] width 30 height 11
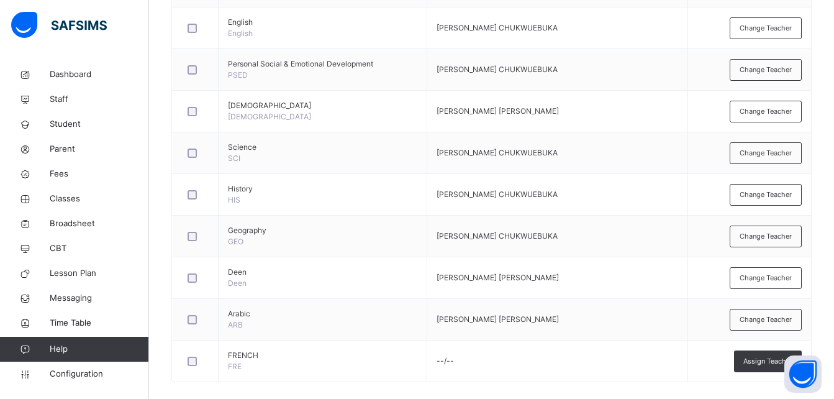
scroll to position [521, 0]
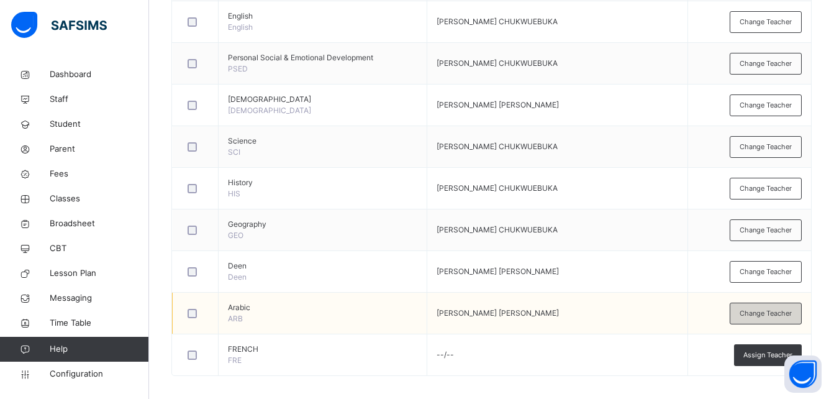
click at [792, 314] on span "Change Teacher" at bounding box center [766, 313] width 52 height 11
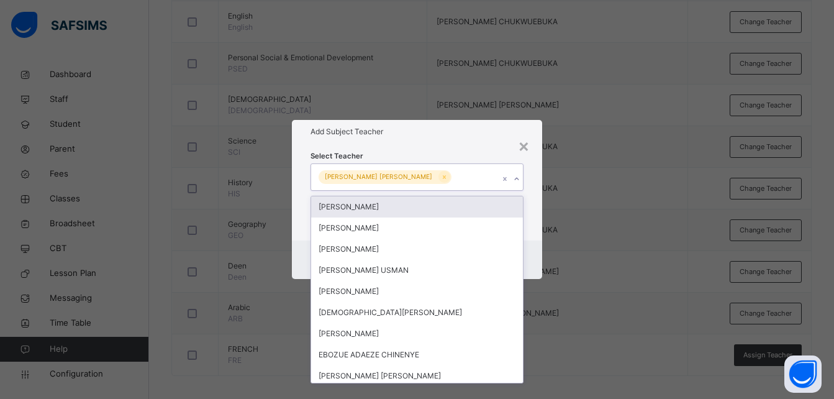
click at [451, 174] on div "[PERSON_NAME] [PERSON_NAME]" at bounding box center [405, 177] width 188 height 26
type input "****"
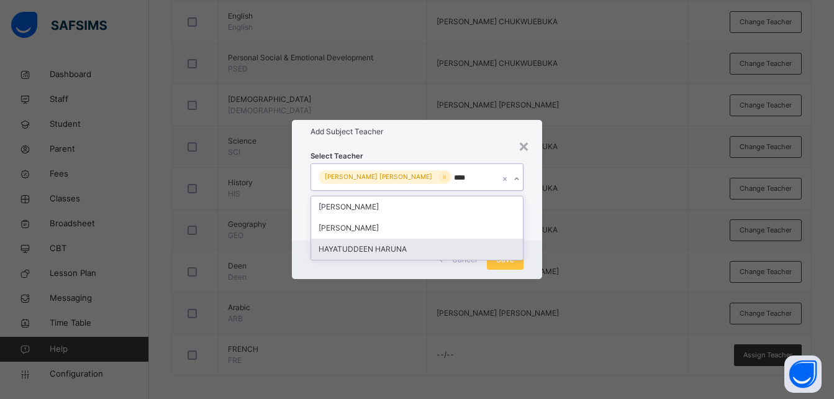
click at [381, 250] on div "HAYATUDDEEN HARUNA" at bounding box center [417, 248] width 212 height 21
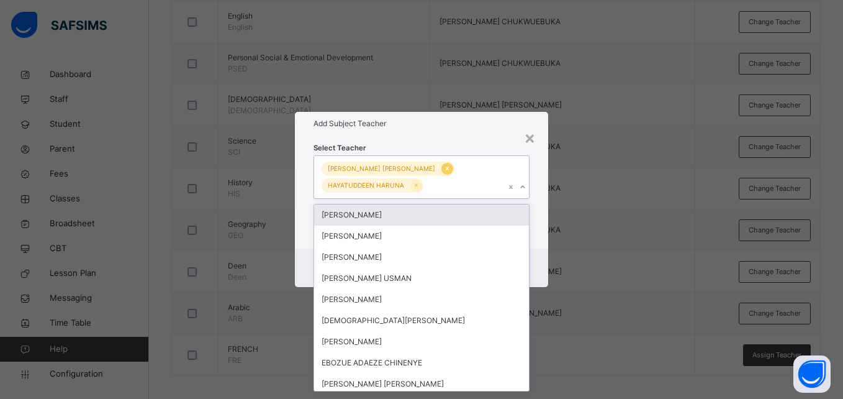
click at [444, 168] on icon at bounding box center [447, 168] width 7 height 9
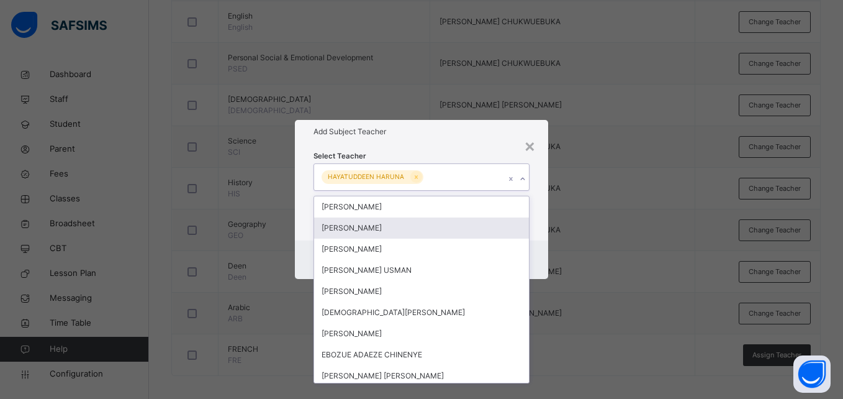
click at [462, 129] on h1 "Add Subject Teacher" at bounding box center [421, 131] width 215 height 11
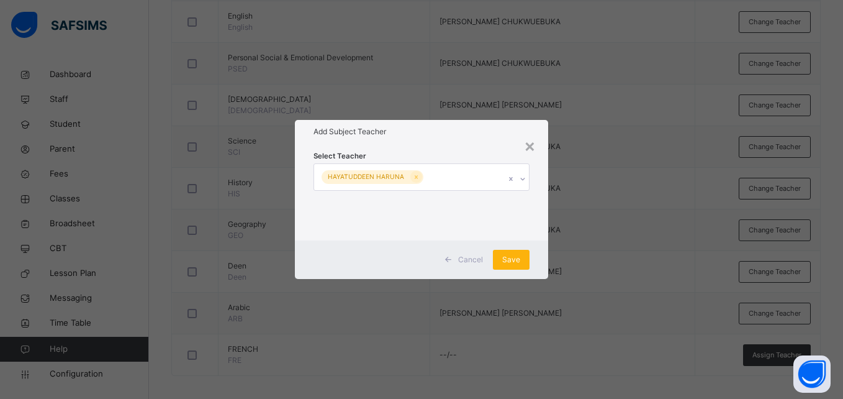
click at [515, 263] on span "Save" at bounding box center [511, 259] width 18 height 11
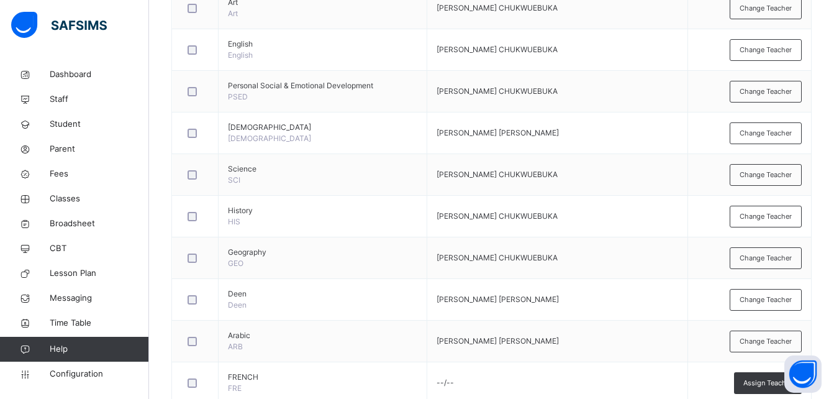
scroll to position [529, 0]
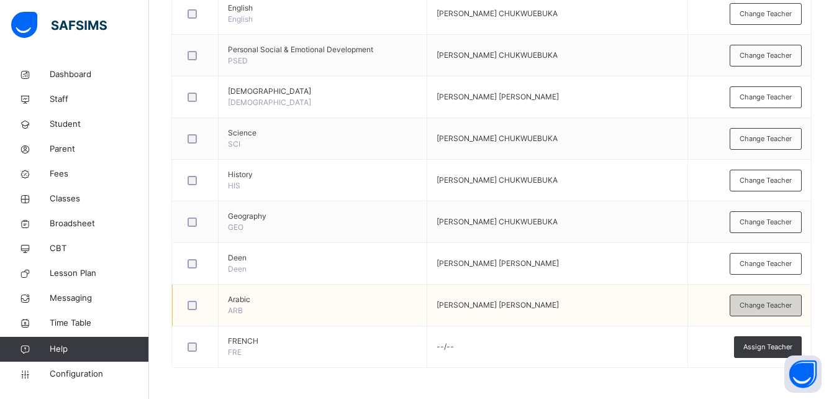
click at [763, 307] on span "Change Teacher" at bounding box center [766, 305] width 52 height 11
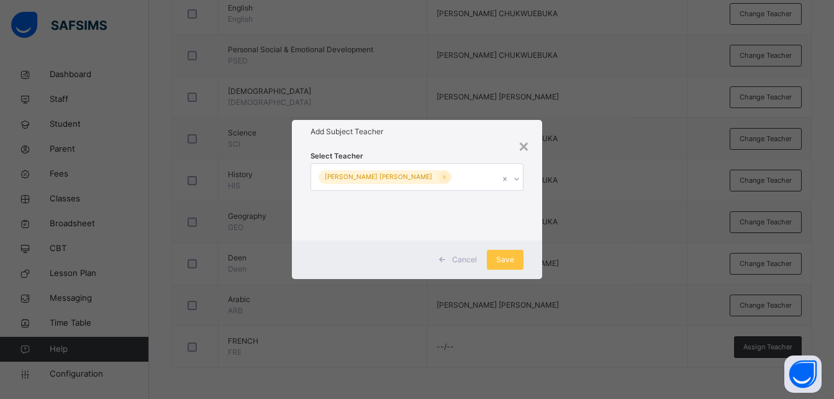
click at [451, 179] on div "[PERSON_NAME] [PERSON_NAME]" at bounding box center [405, 177] width 188 height 26
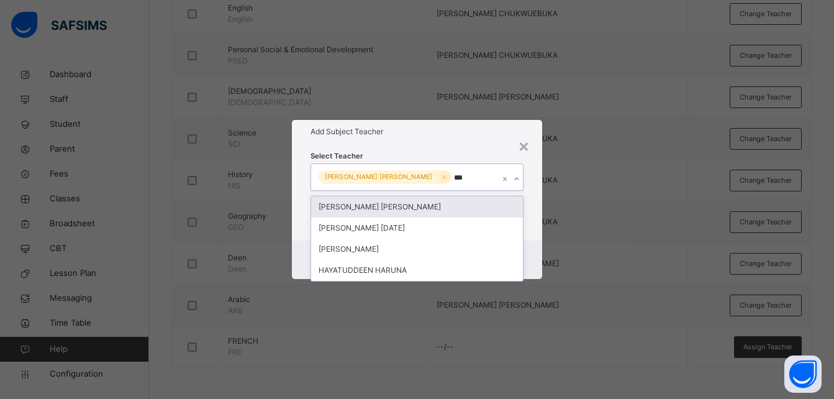
type input "****"
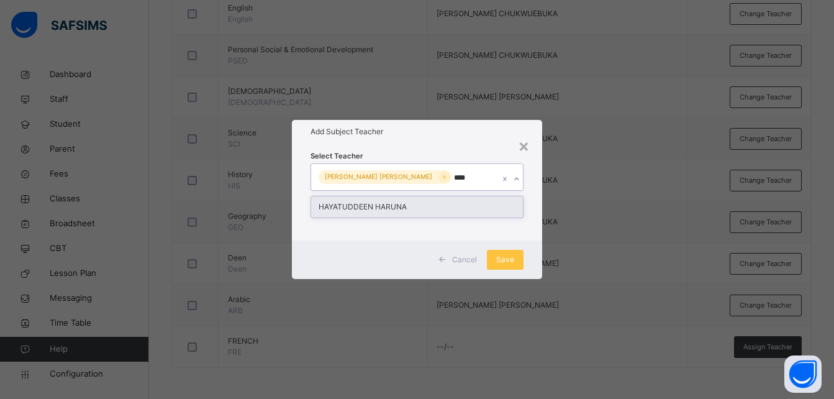
click at [422, 209] on div "HAYATUDDEEN HARUNA" at bounding box center [417, 206] width 212 height 21
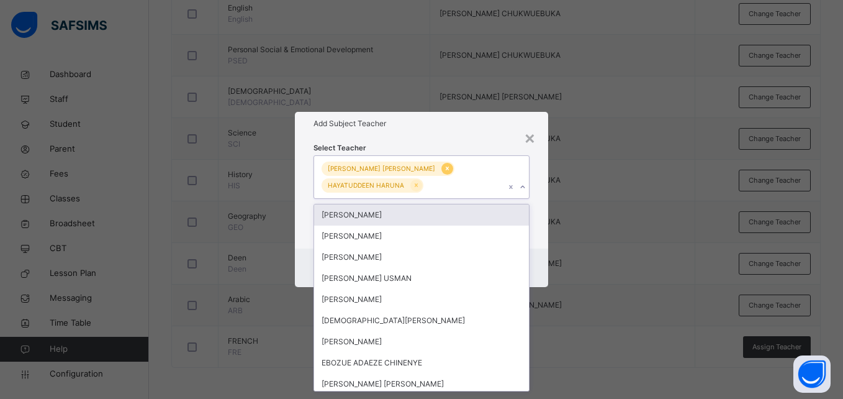
click at [446, 168] on icon at bounding box center [447, 169] width 3 height 4
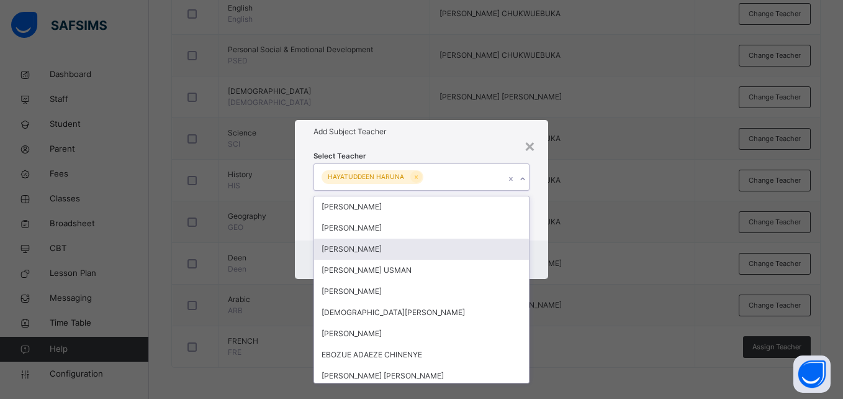
click at [541, 225] on div "Select Teacher option [PERSON_NAME] [PERSON_NAME], deselected. option [PERSON_N…" at bounding box center [421, 191] width 253 height 97
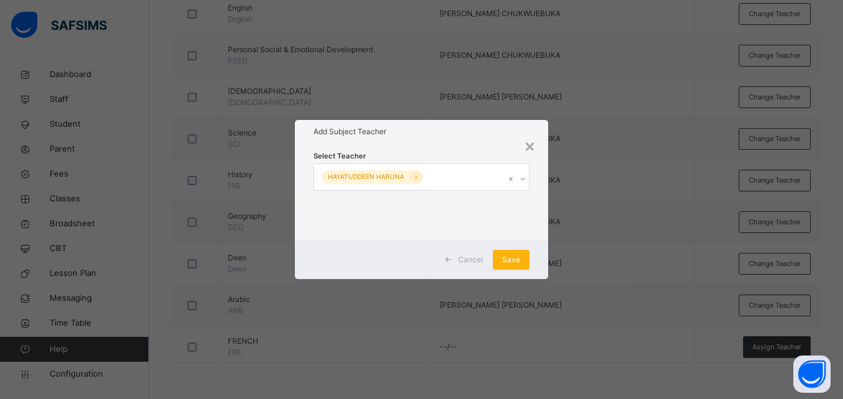
click at [519, 263] on span "Save" at bounding box center [511, 259] width 18 height 11
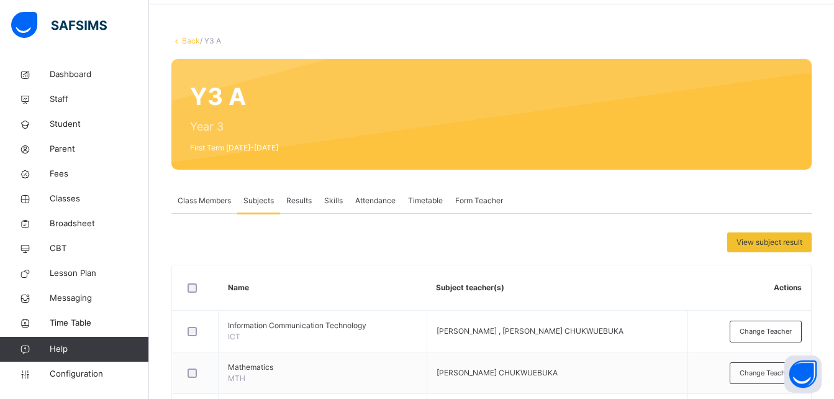
scroll to position [0, 0]
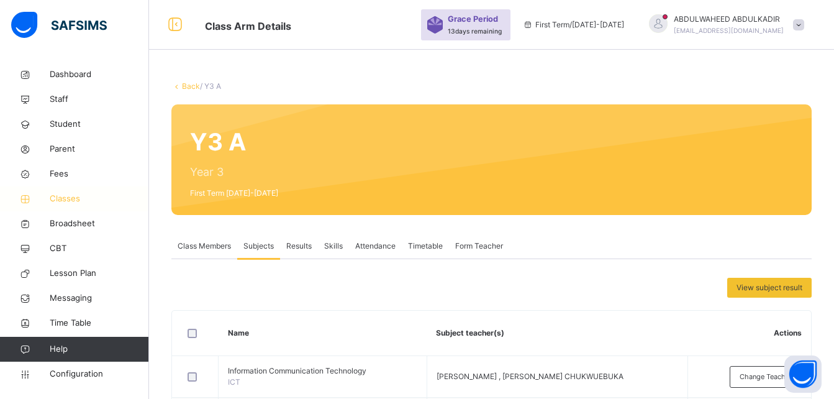
click at [66, 199] on span "Classes" at bounding box center [99, 199] width 99 height 12
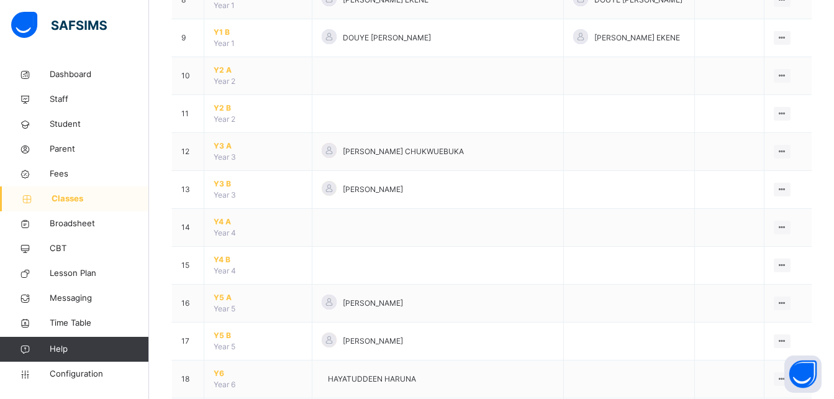
scroll to position [434, 0]
